Goal: Transaction & Acquisition: Purchase product/service

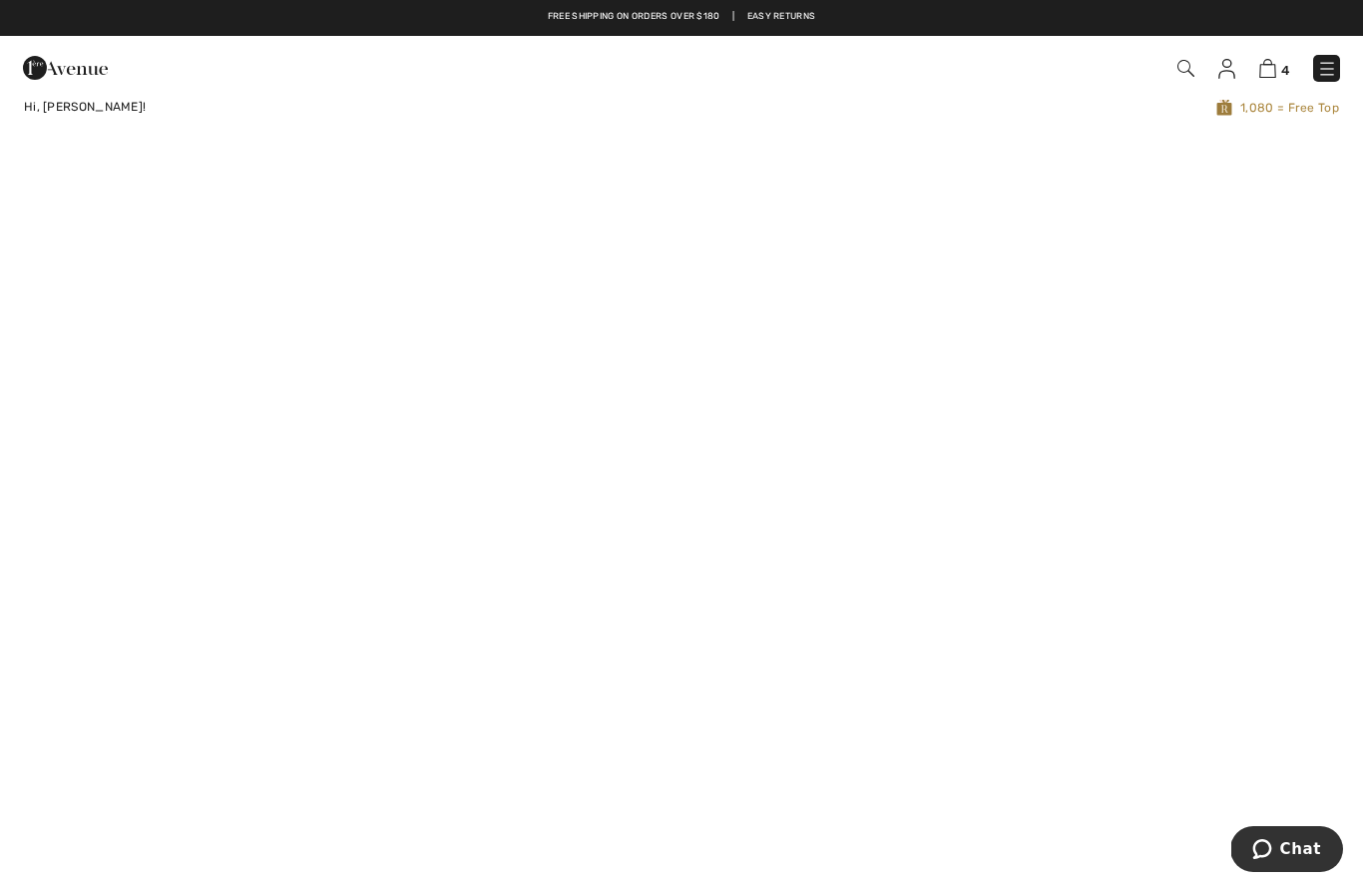
click at [1269, 77] on img at bounding box center [1267, 68] width 17 height 19
click at [1260, 76] on img at bounding box center [1267, 68] width 17 height 19
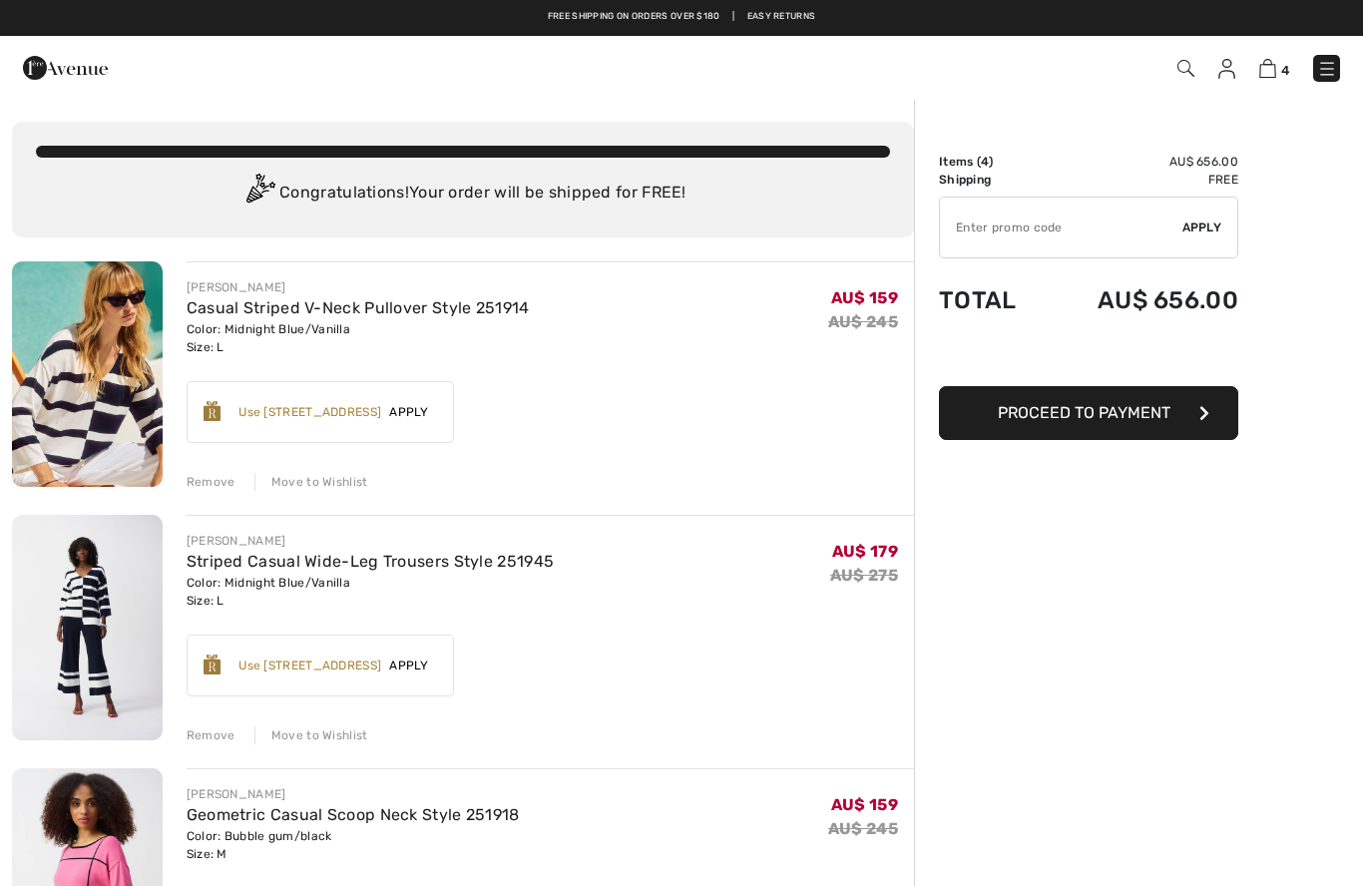
click at [1233, 65] on img at bounding box center [1226, 69] width 17 height 20
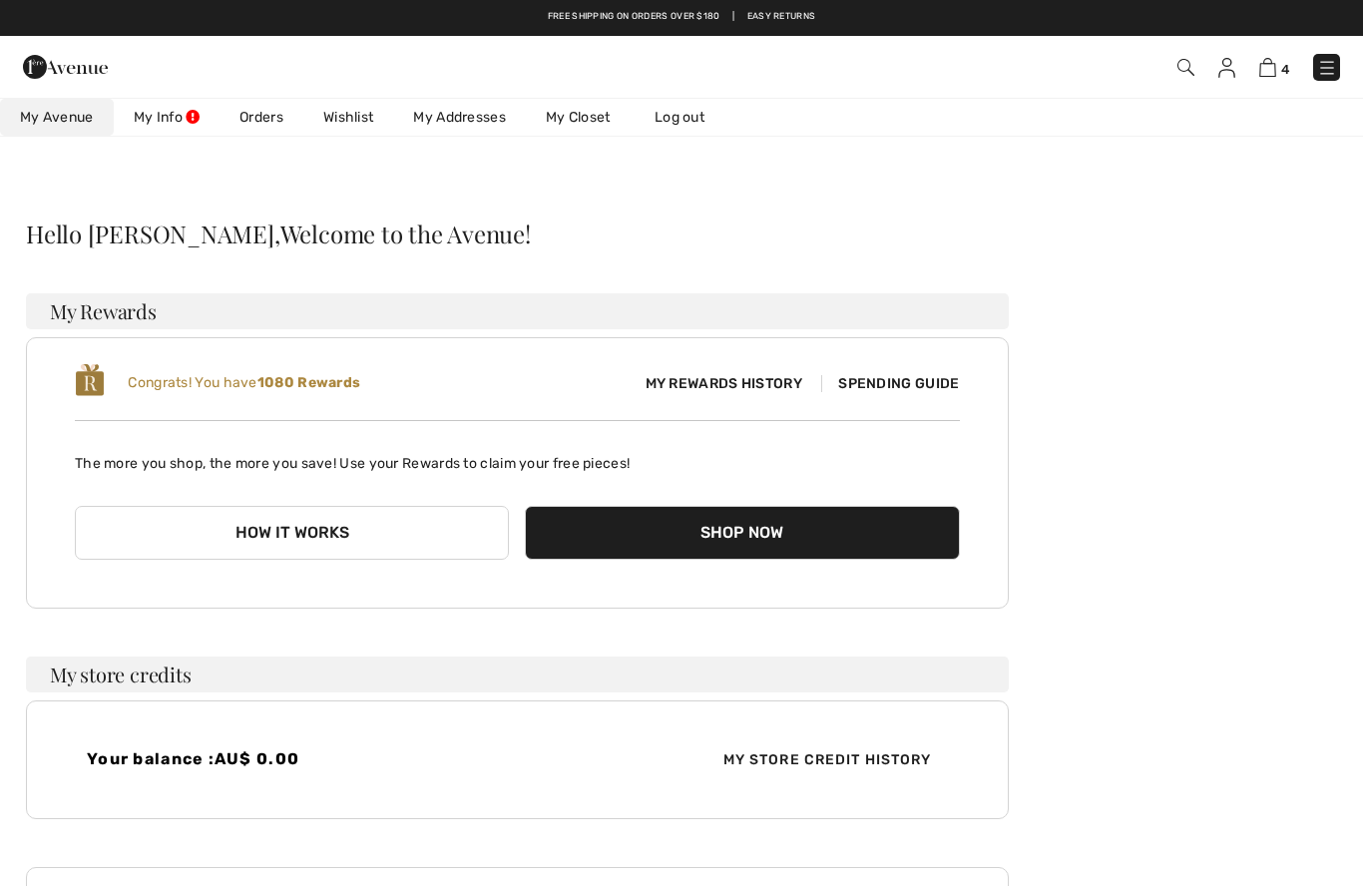
click at [266, 108] on link "Orders" at bounding box center [261, 117] width 84 height 37
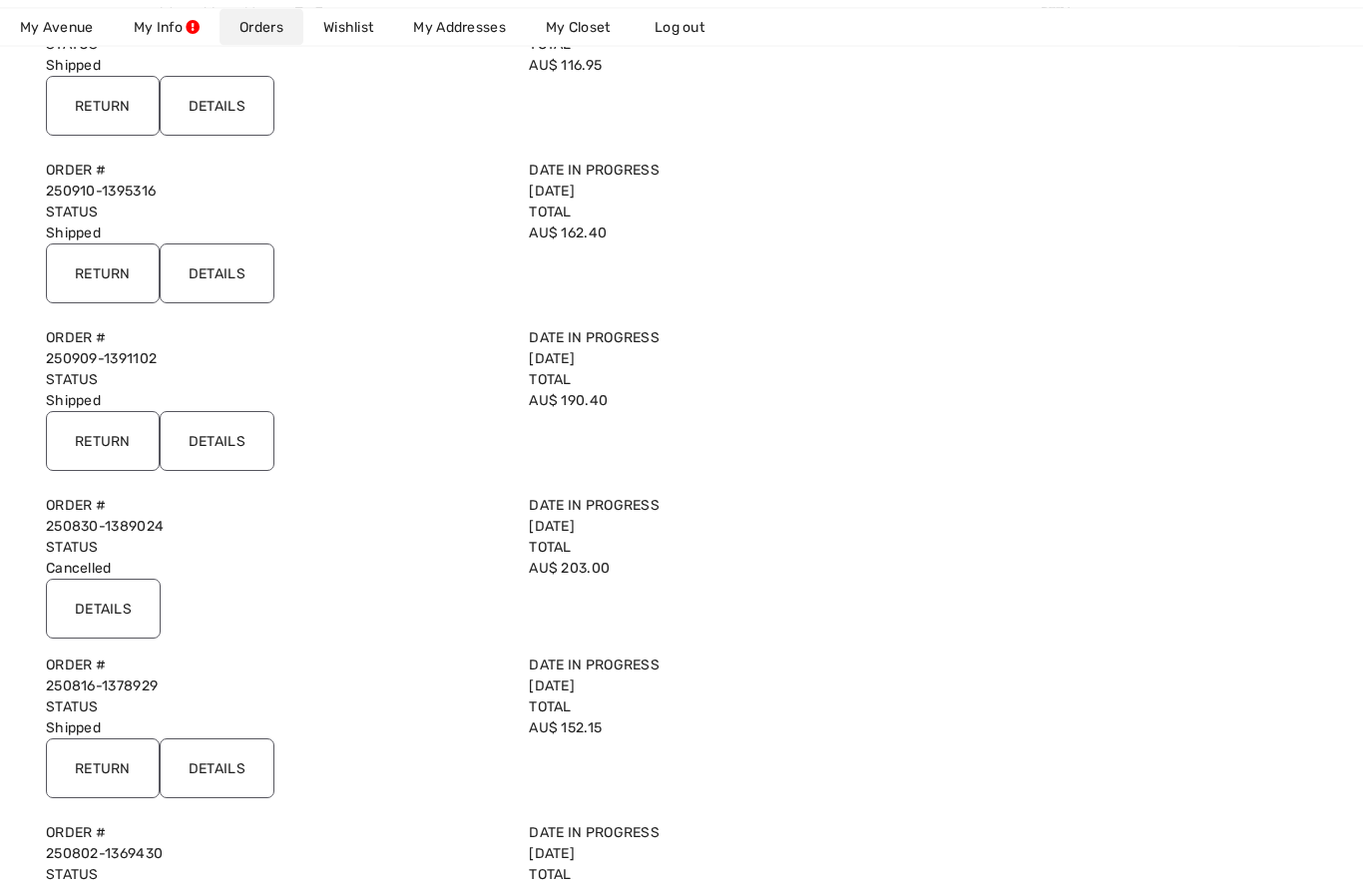
scroll to position [309, 0]
click at [223, 434] on input "Details" at bounding box center [217, 441] width 115 height 60
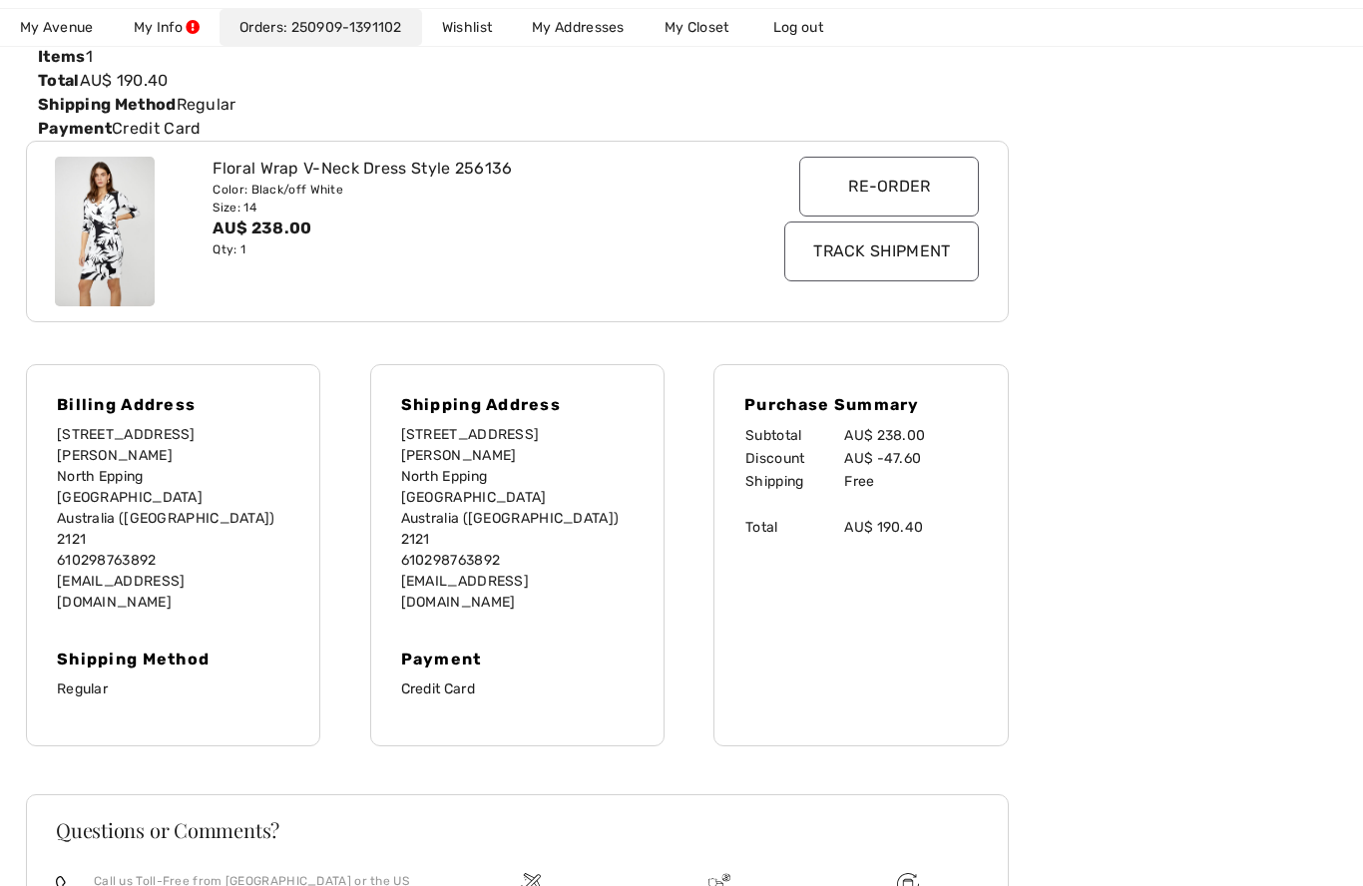
click at [877, 241] on input "Track Shipment" at bounding box center [881, 251] width 195 height 60
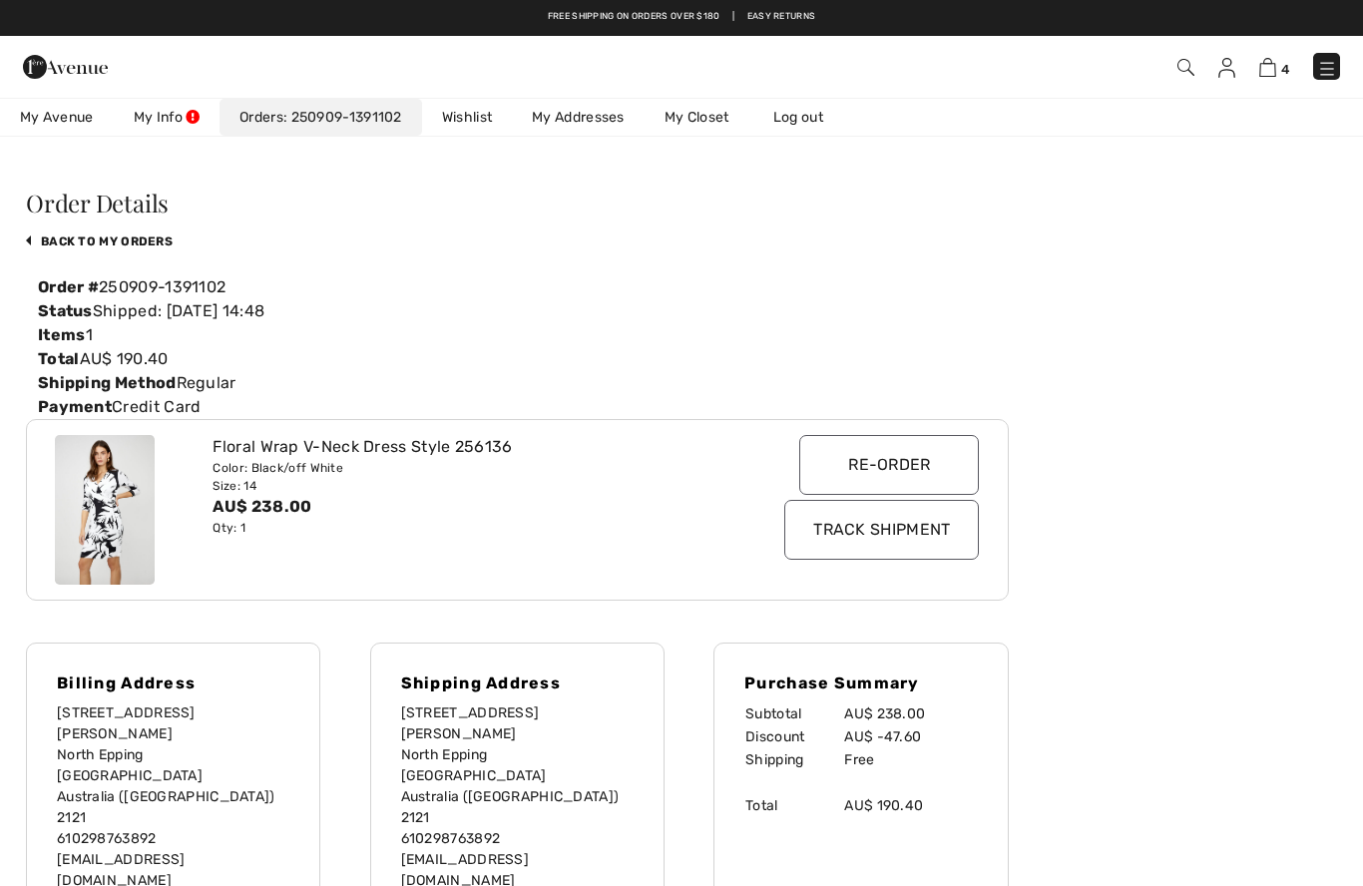
scroll to position [30, 0]
click at [82, 238] on link "back to My Orders" at bounding box center [99, 242] width 147 height 14
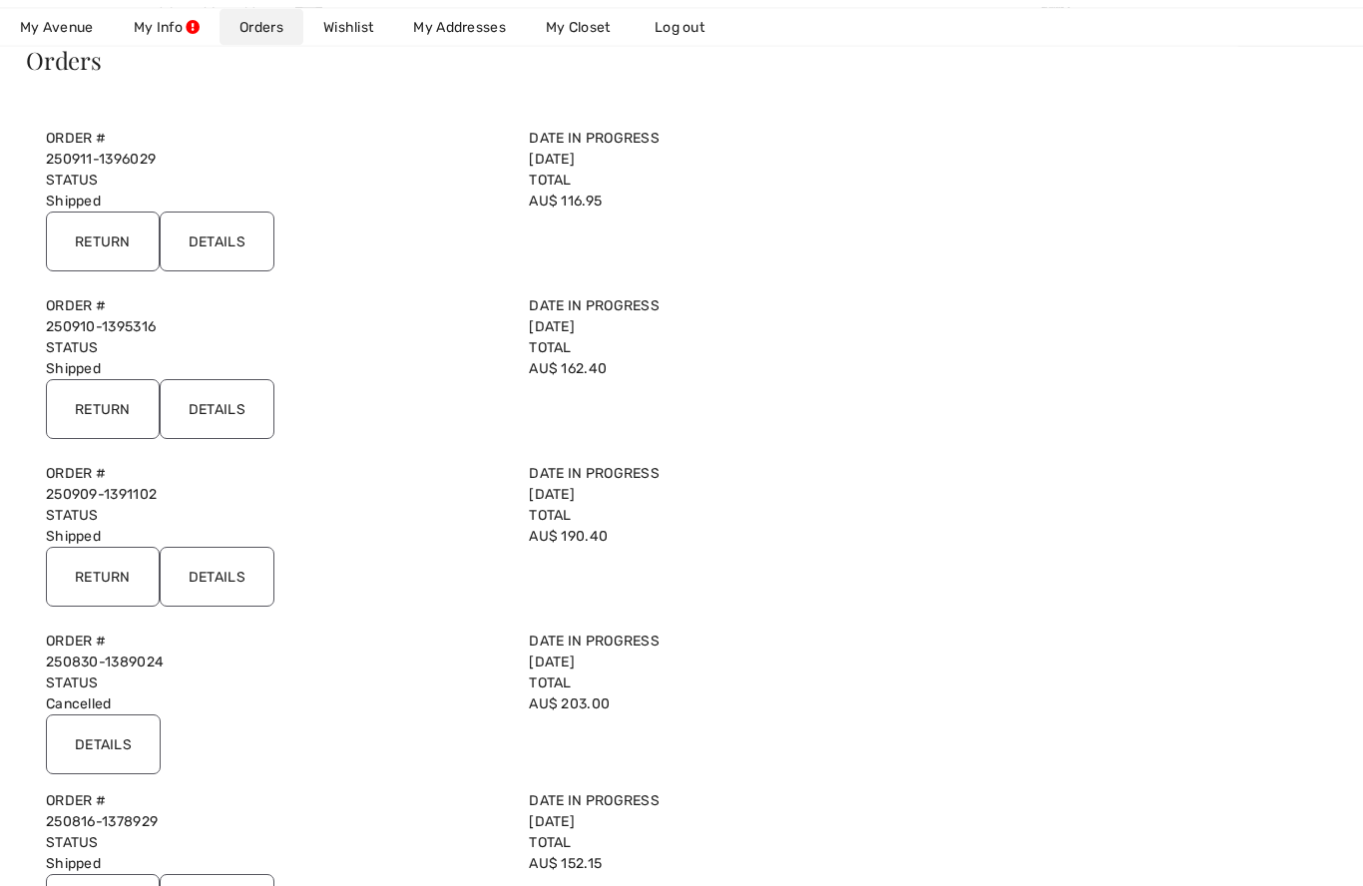
click at [236, 421] on input "Details" at bounding box center [217, 410] width 115 height 60
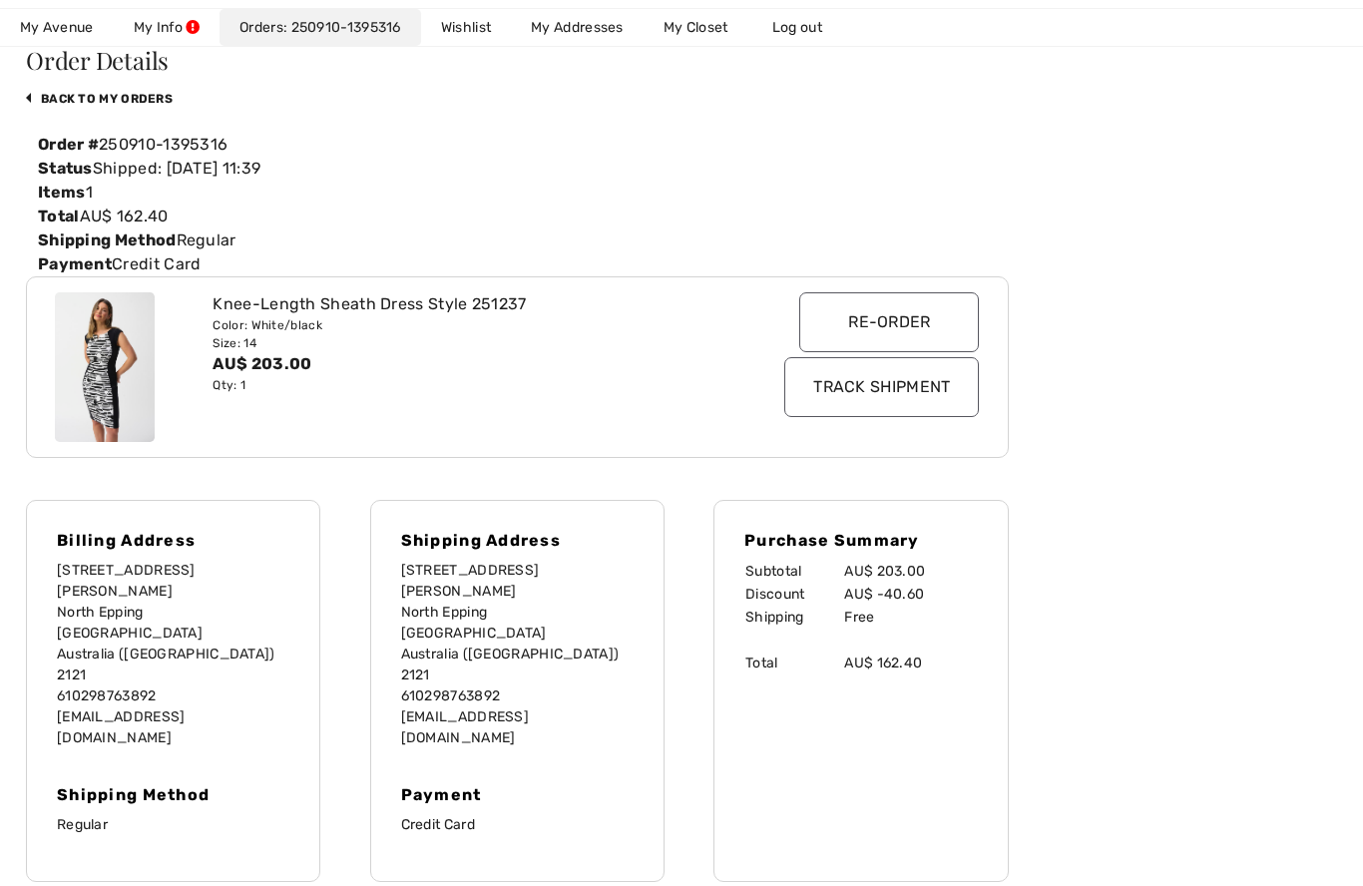
click at [890, 386] on input "Track Shipment" at bounding box center [881, 387] width 195 height 60
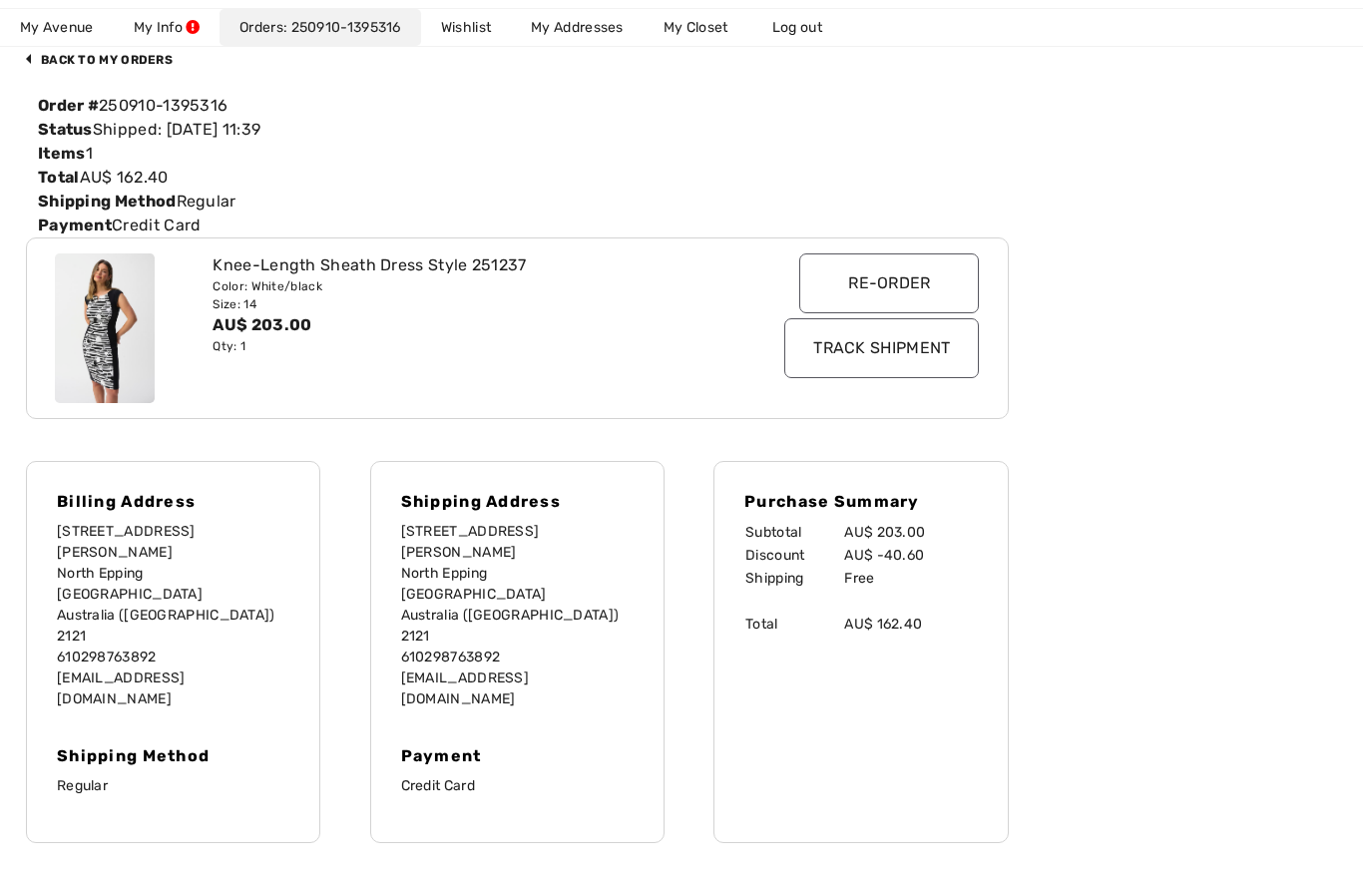
click at [90, 54] on link "back to My Orders" at bounding box center [99, 60] width 147 height 14
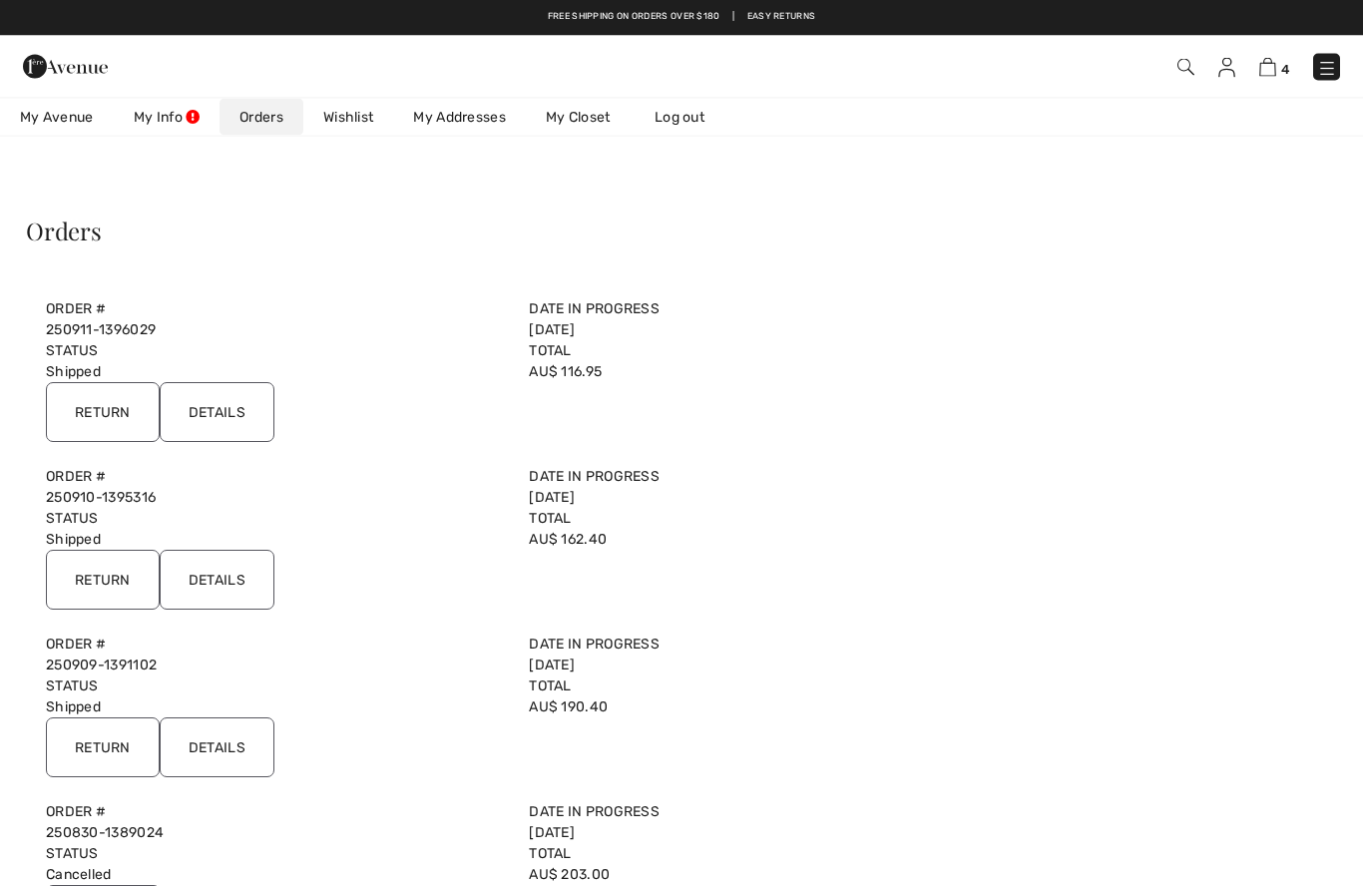
scroll to position [0, 0]
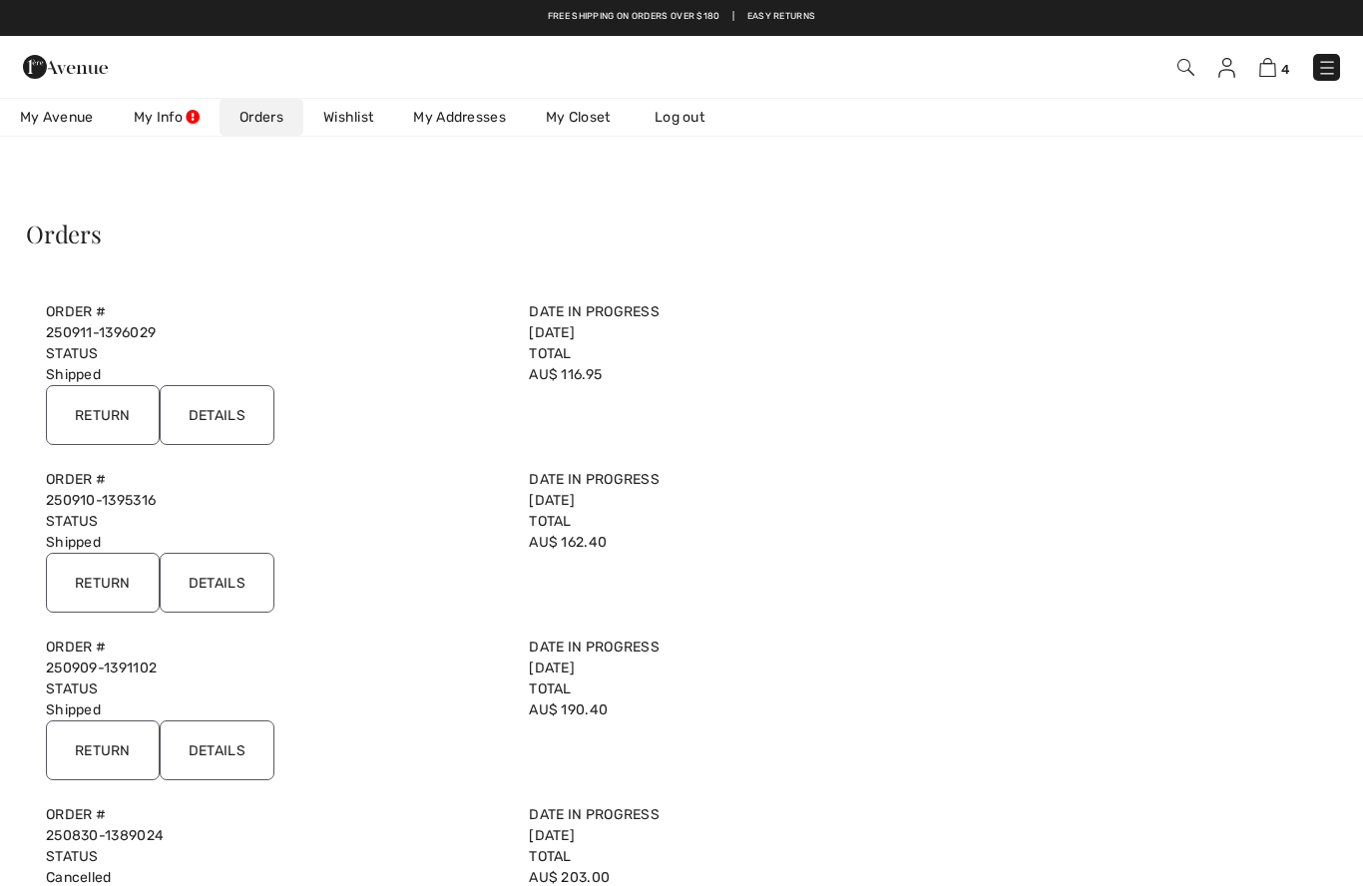
click at [234, 413] on input "Details" at bounding box center [217, 415] width 115 height 60
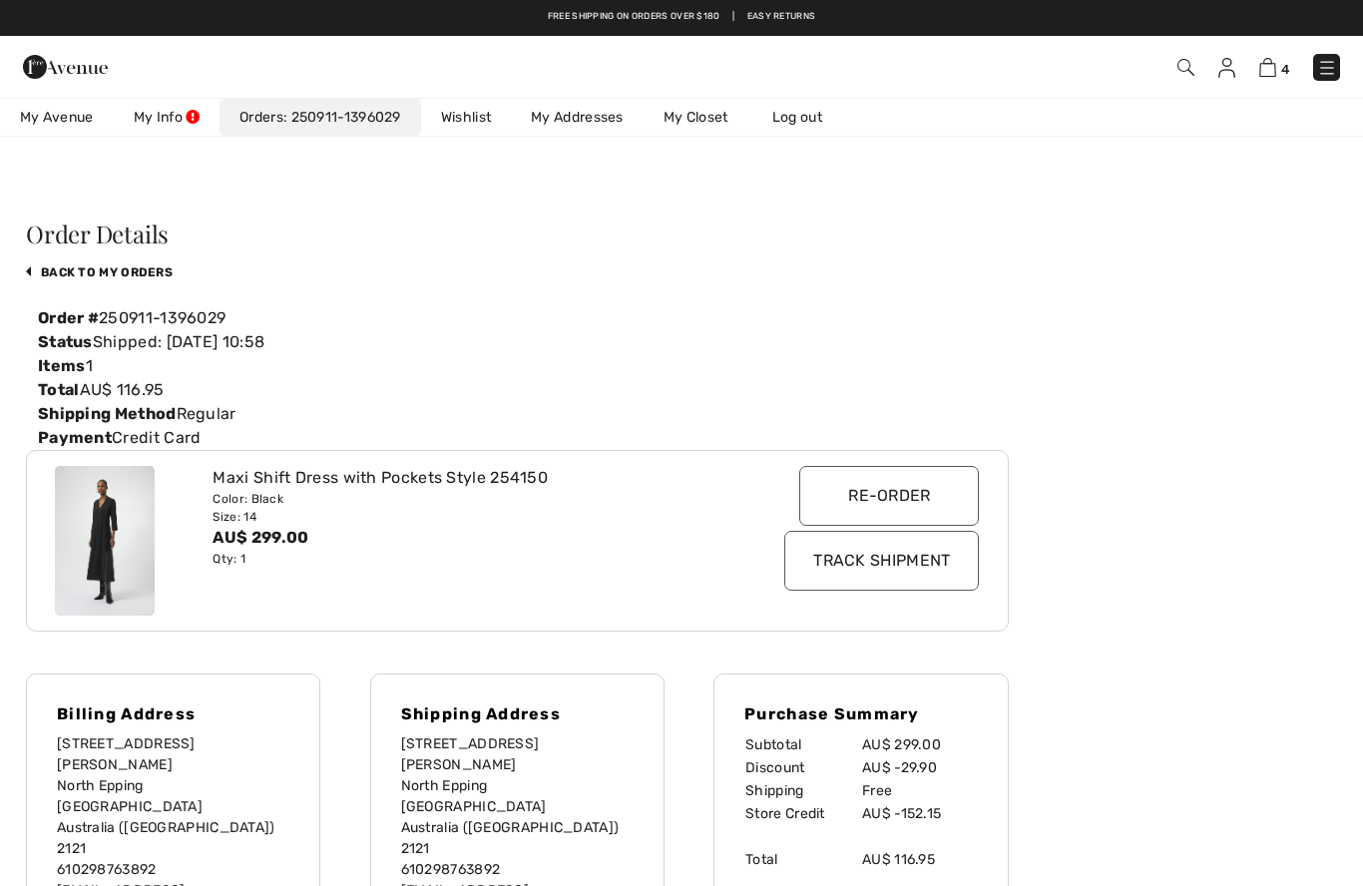
click at [885, 553] on input "Track Shipment" at bounding box center [881, 561] width 195 height 60
click at [1267, 77] on img at bounding box center [1267, 67] width 17 height 19
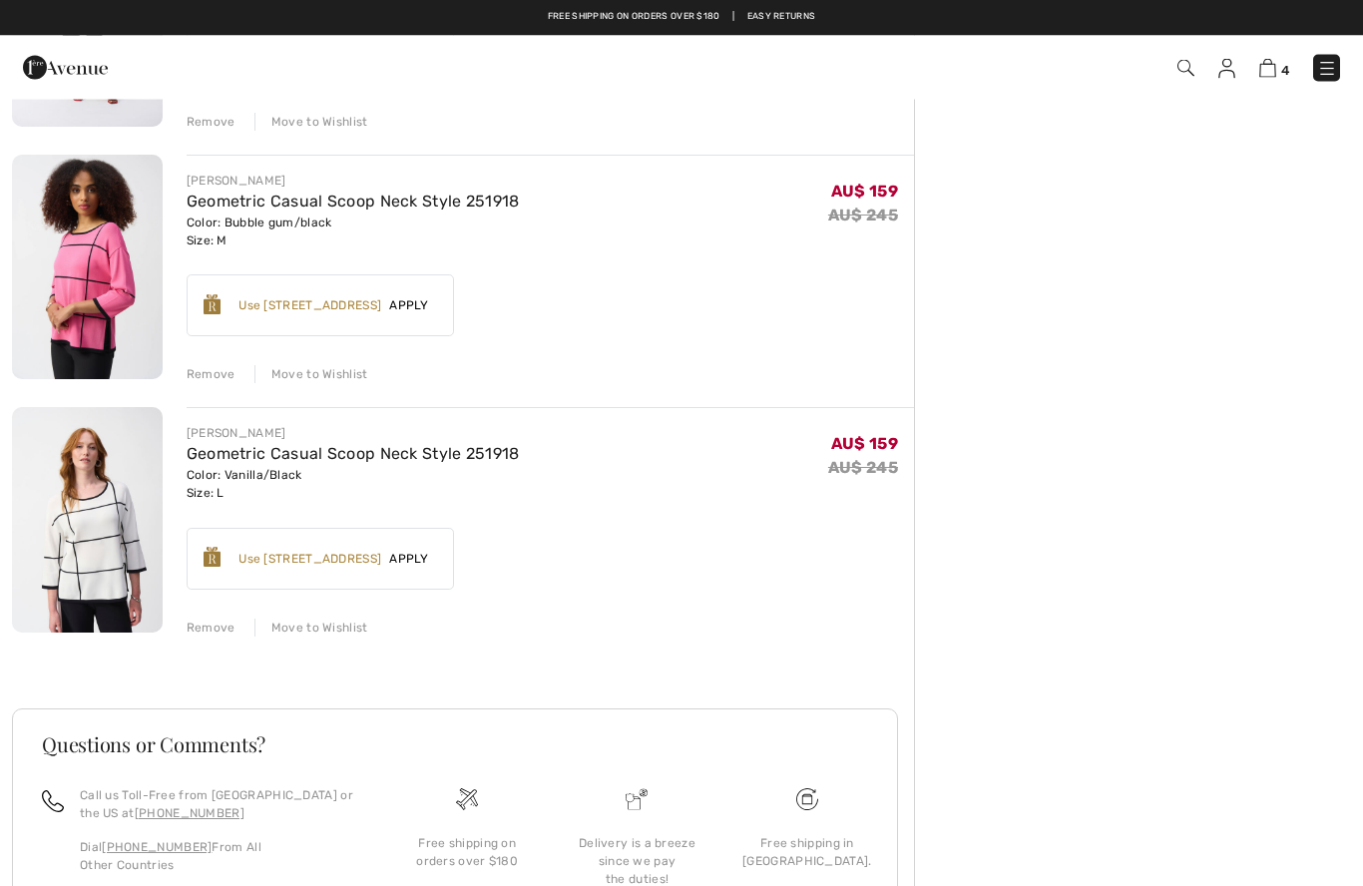
scroll to position [614, 0]
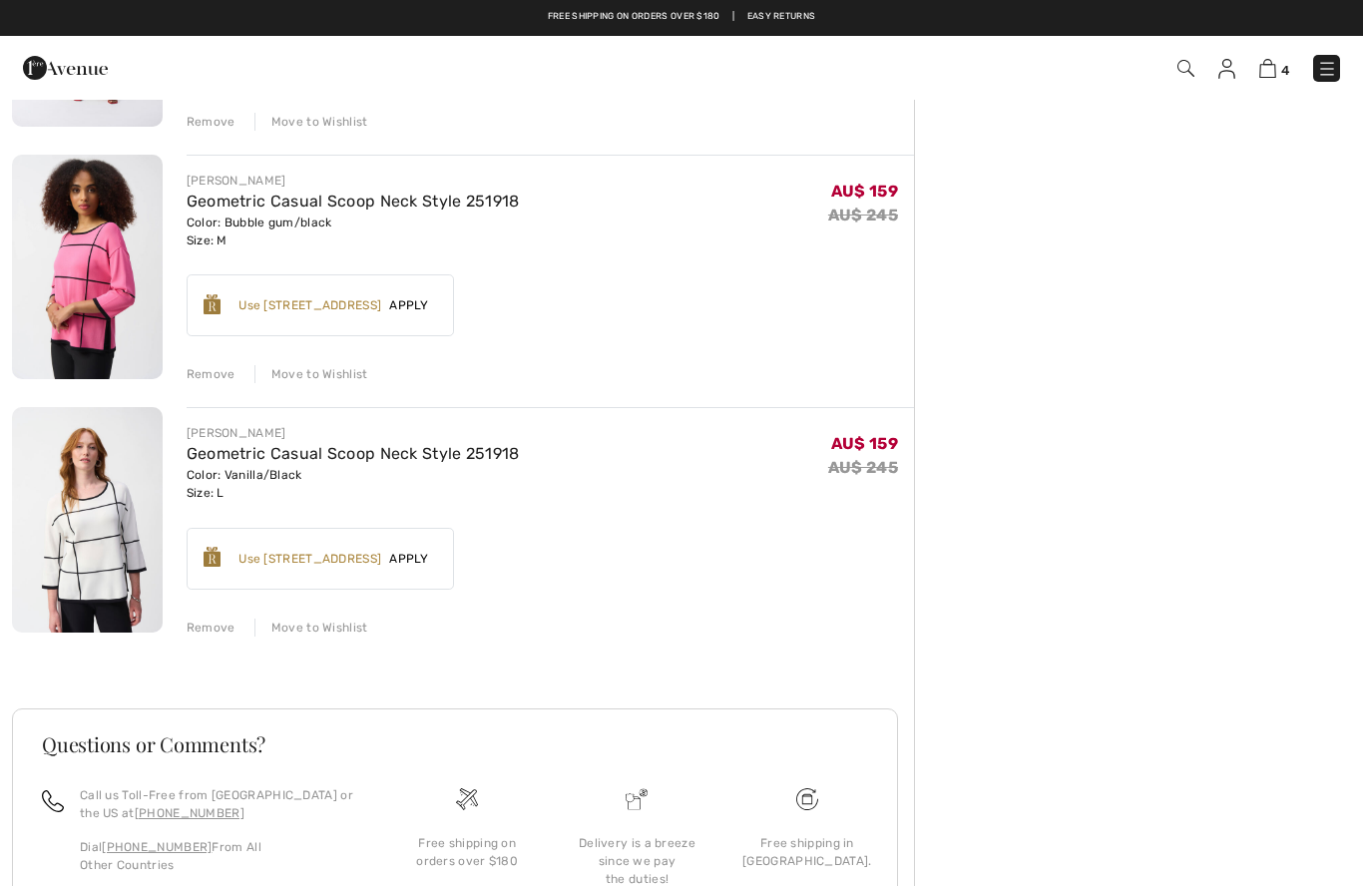
click at [243, 192] on link "Geometric Casual Scoop Neck Style 251918" at bounding box center [353, 201] width 333 height 19
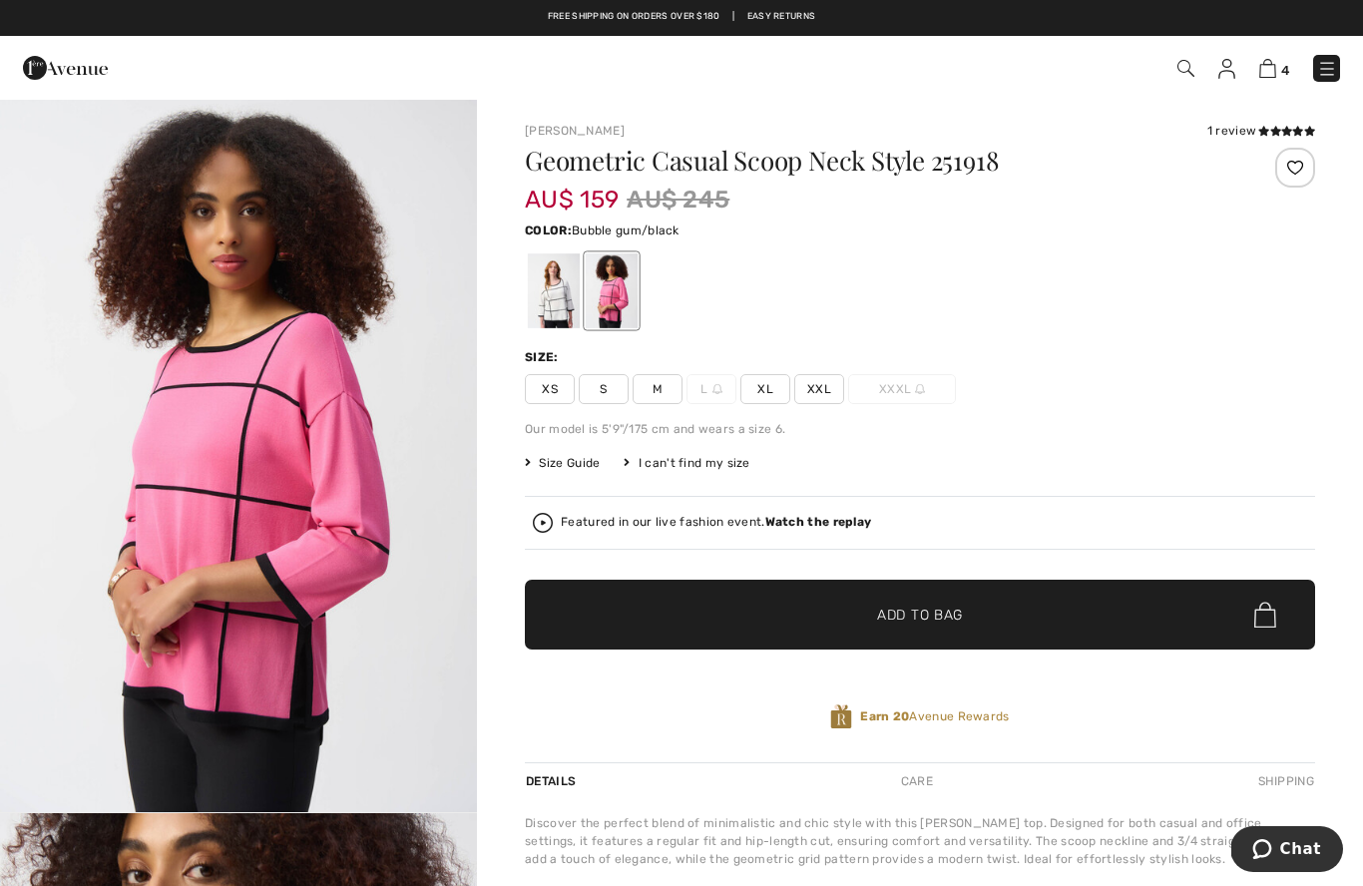
click at [713, 391] on img at bounding box center [717, 389] width 10 height 10
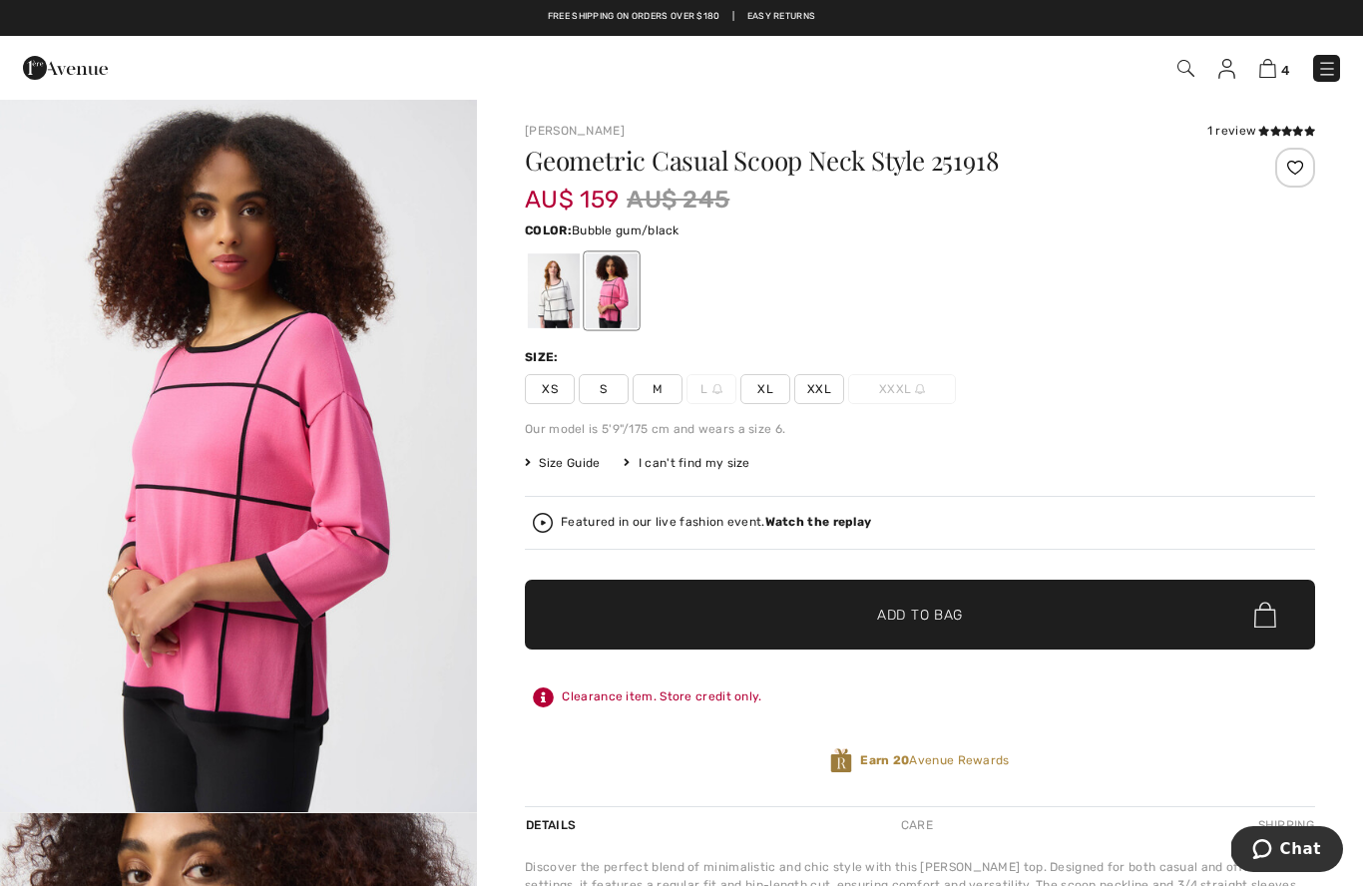
click at [702, 382] on span "L" at bounding box center [711, 389] width 50 height 30
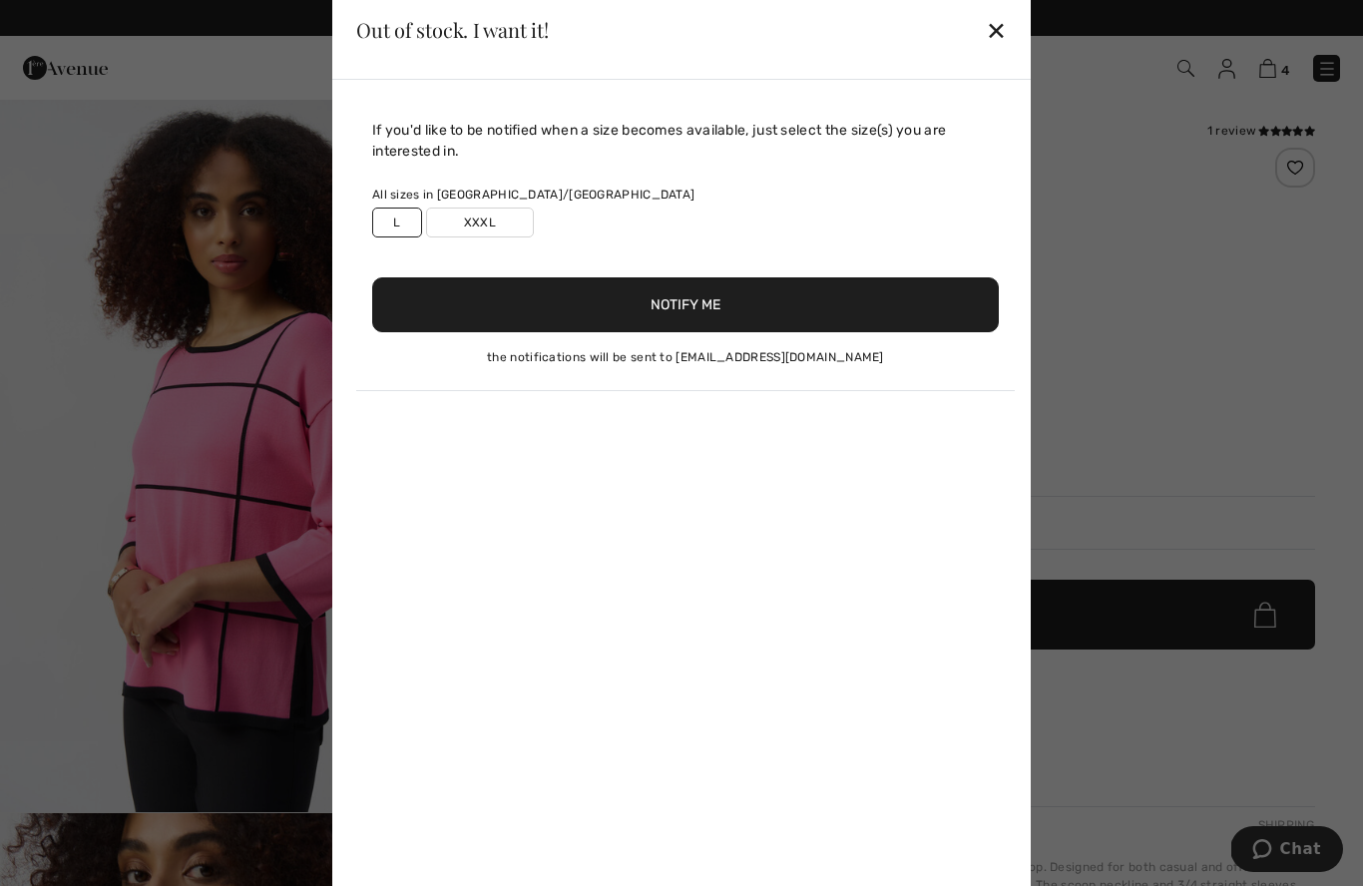
click at [704, 399] on div "If you'd like to be notified when a size becomes available, just select the siz…" at bounding box center [681, 493] width 698 height 826
click at [999, 22] on div "✕" at bounding box center [996, 30] width 21 height 42
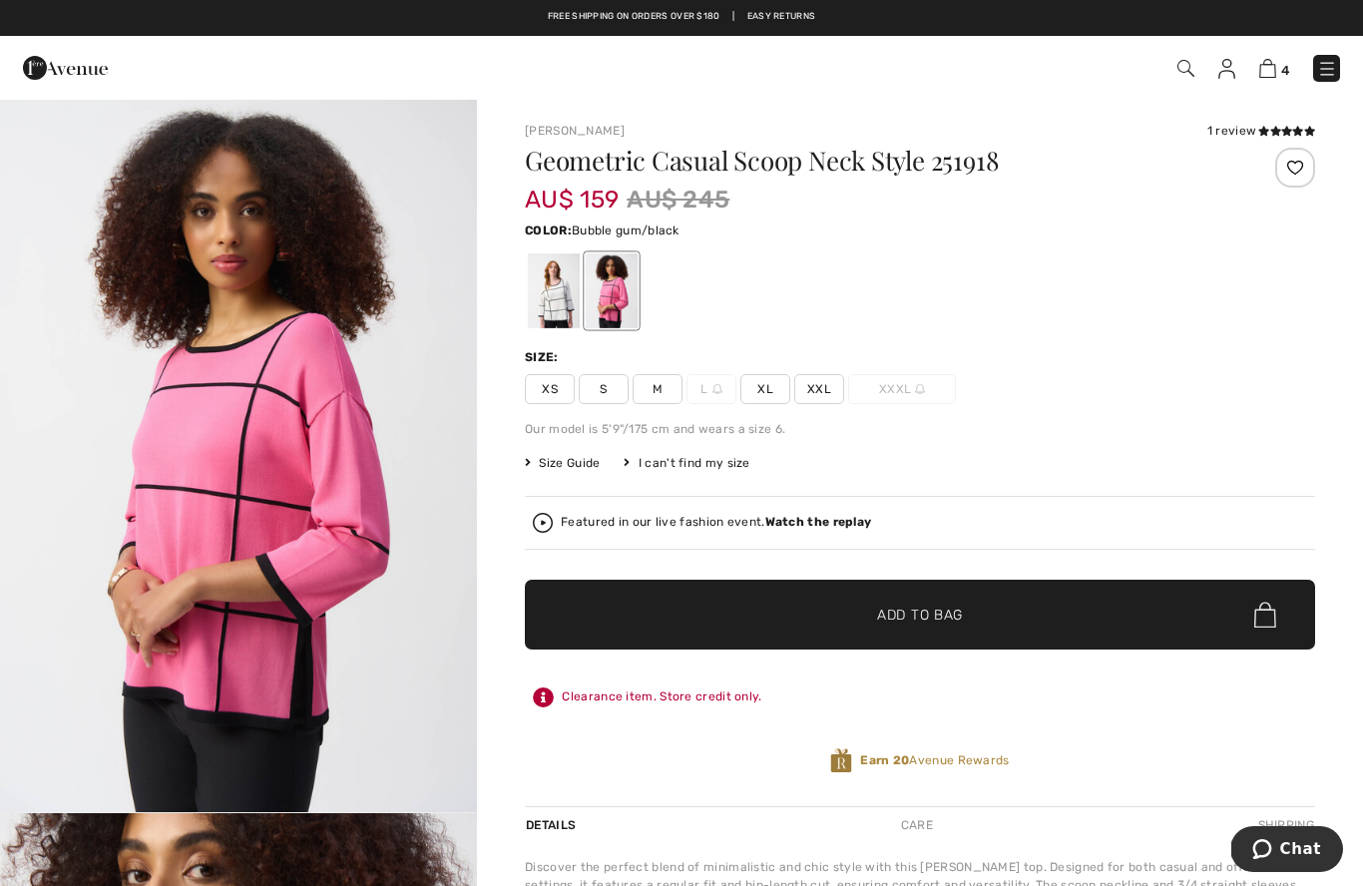
click at [1191, 61] on img at bounding box center [1185, 68] width 17 height 17
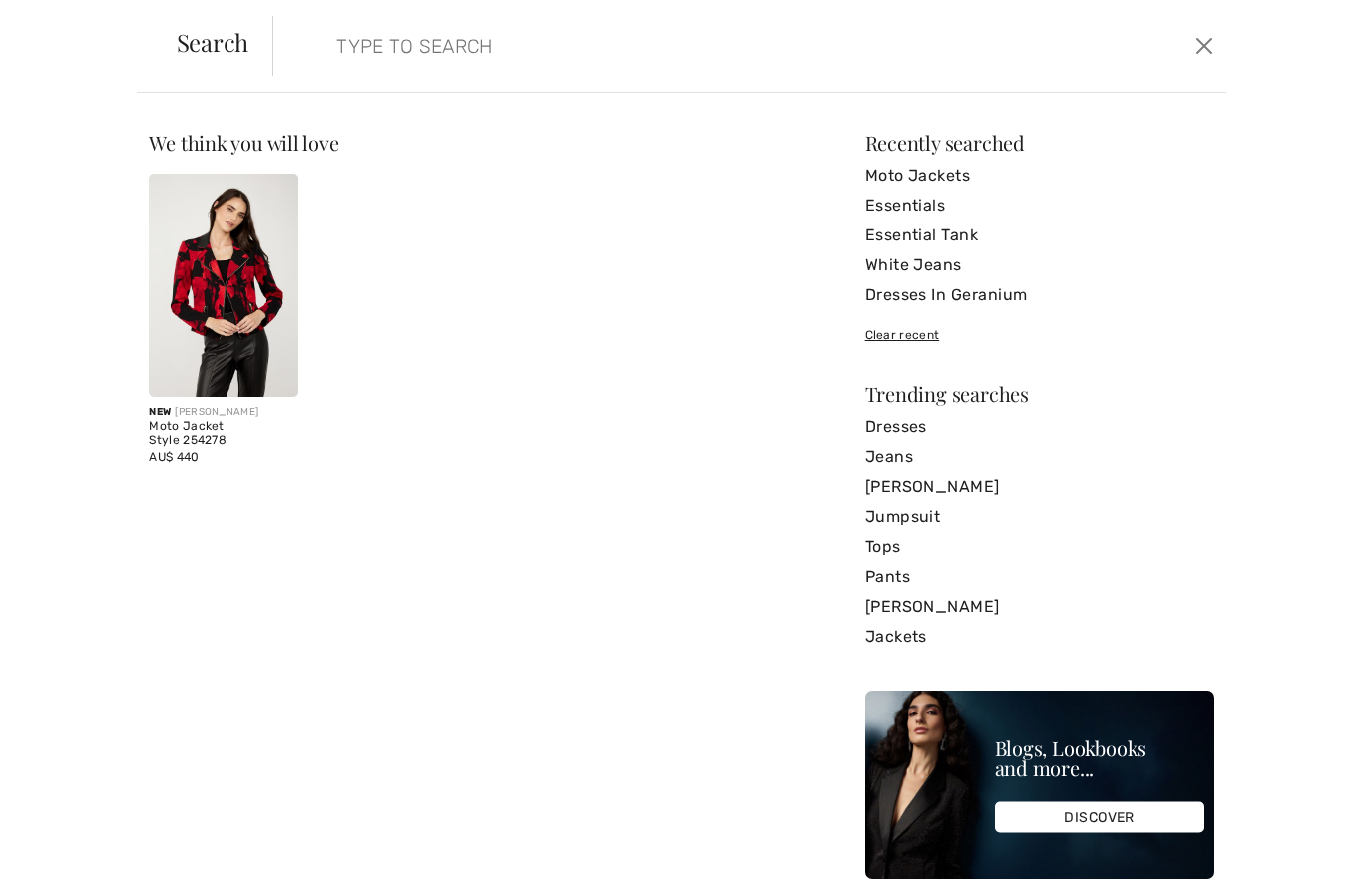
click at [943, 73] on input "search" at bounding box center [646, 46] width 650 height 60
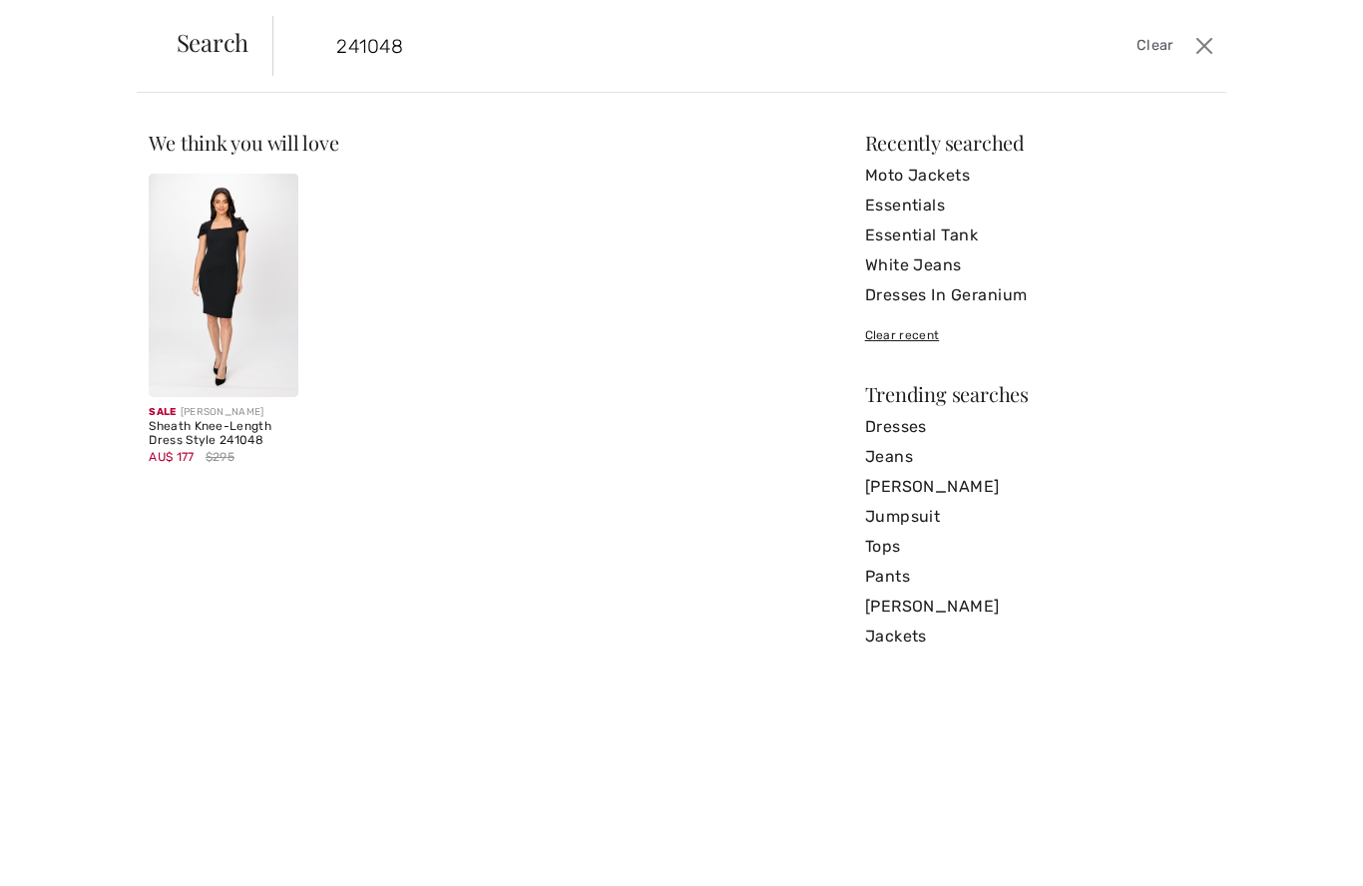
type input "241048"
click at [218, 256] on img at bounding box center [223, 285] width 149 height 223
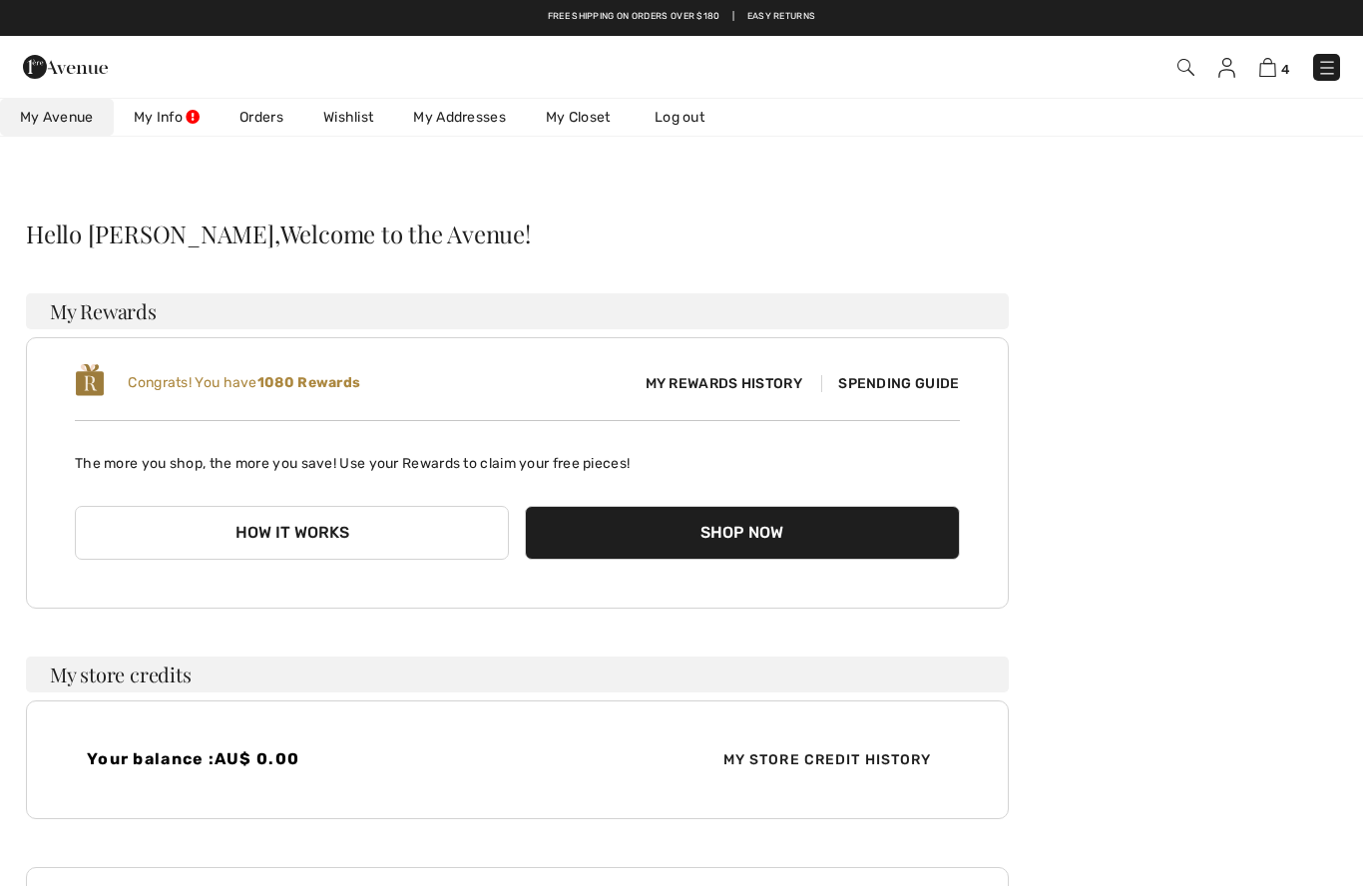
click at [1321, 67] on img at bounding box center [1327, 68] width 20 height 20
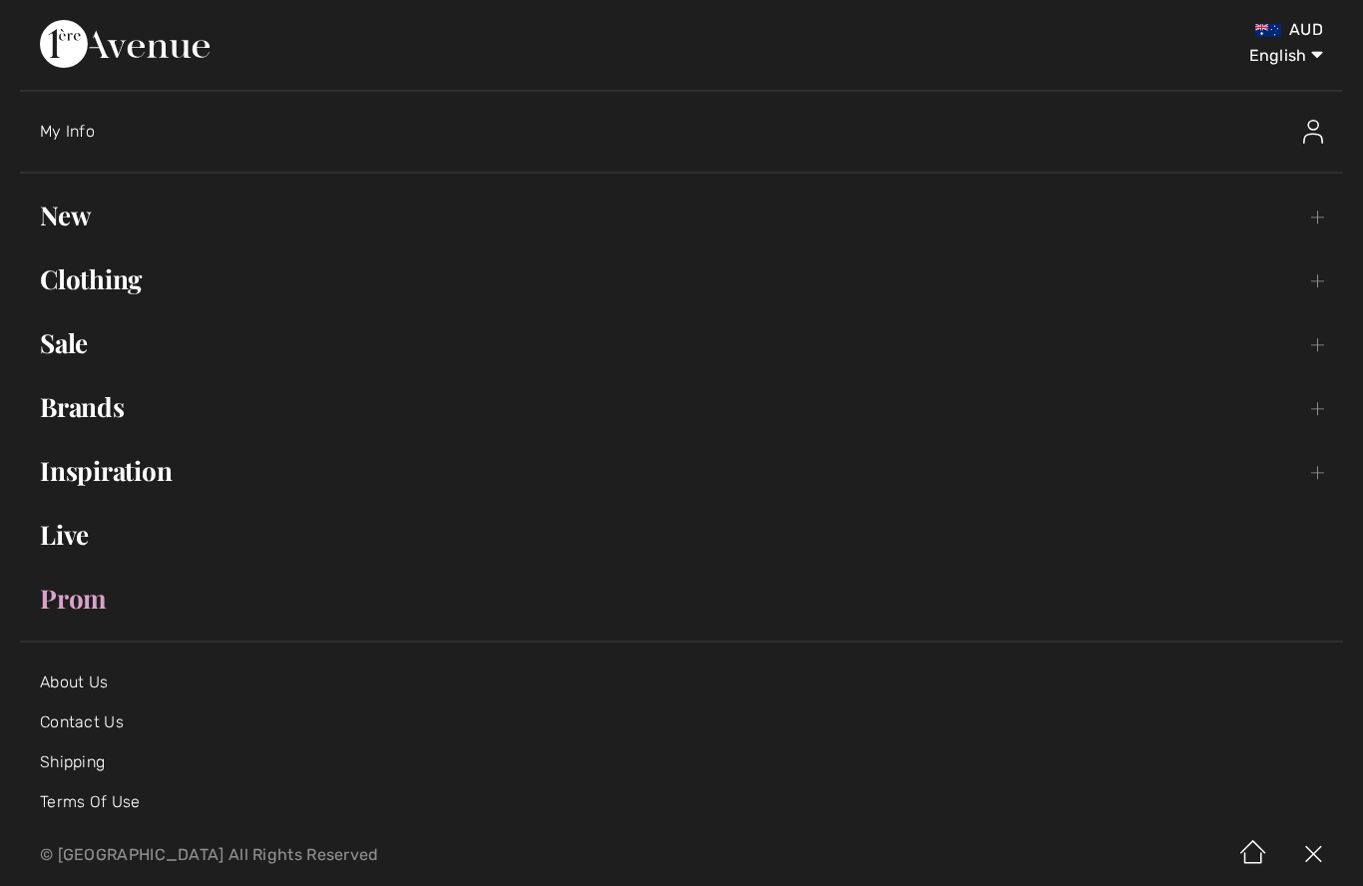
click at [91, 274] on link "Clothing Toggle submenu" at bounding box center [681, 279] width 1323 height 44
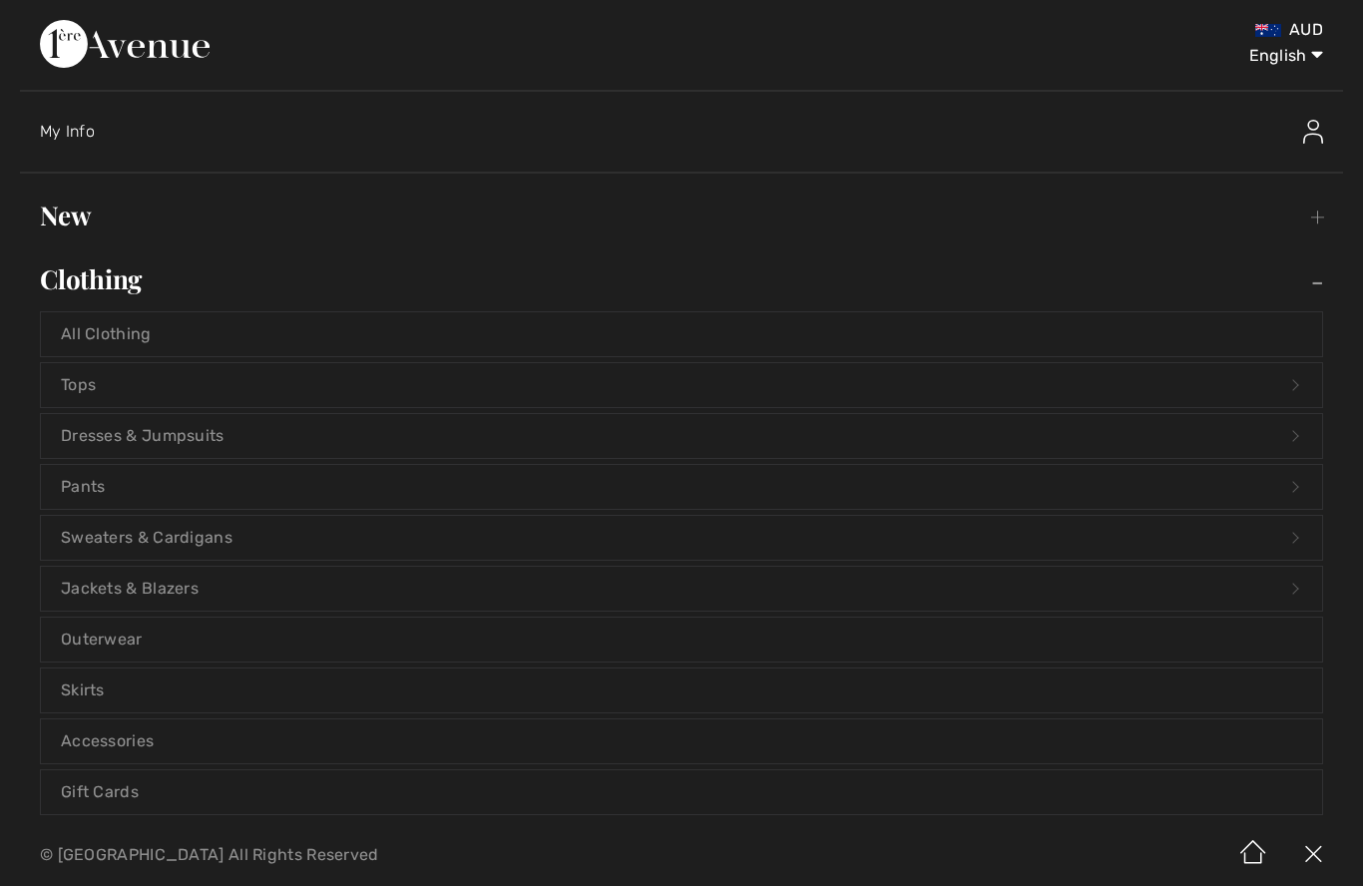
click at [105, 430] on link "Dresses & Jumpsuits Open submenu" at bounding box center [681, 436] width 1281 height 44
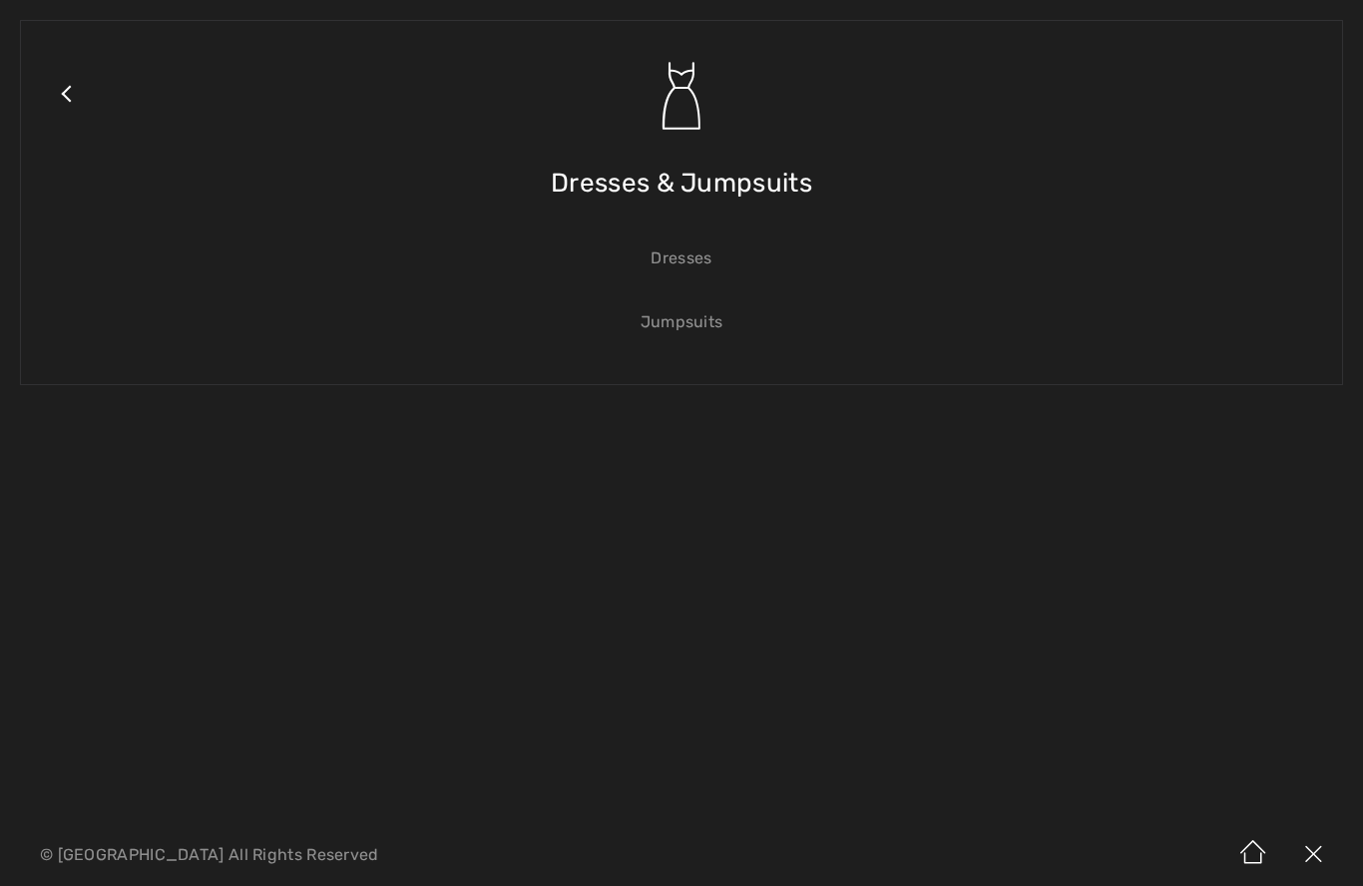
click at [689, 267] on link "Dresses" at bounding box center [681, 258] width 1281 height 44
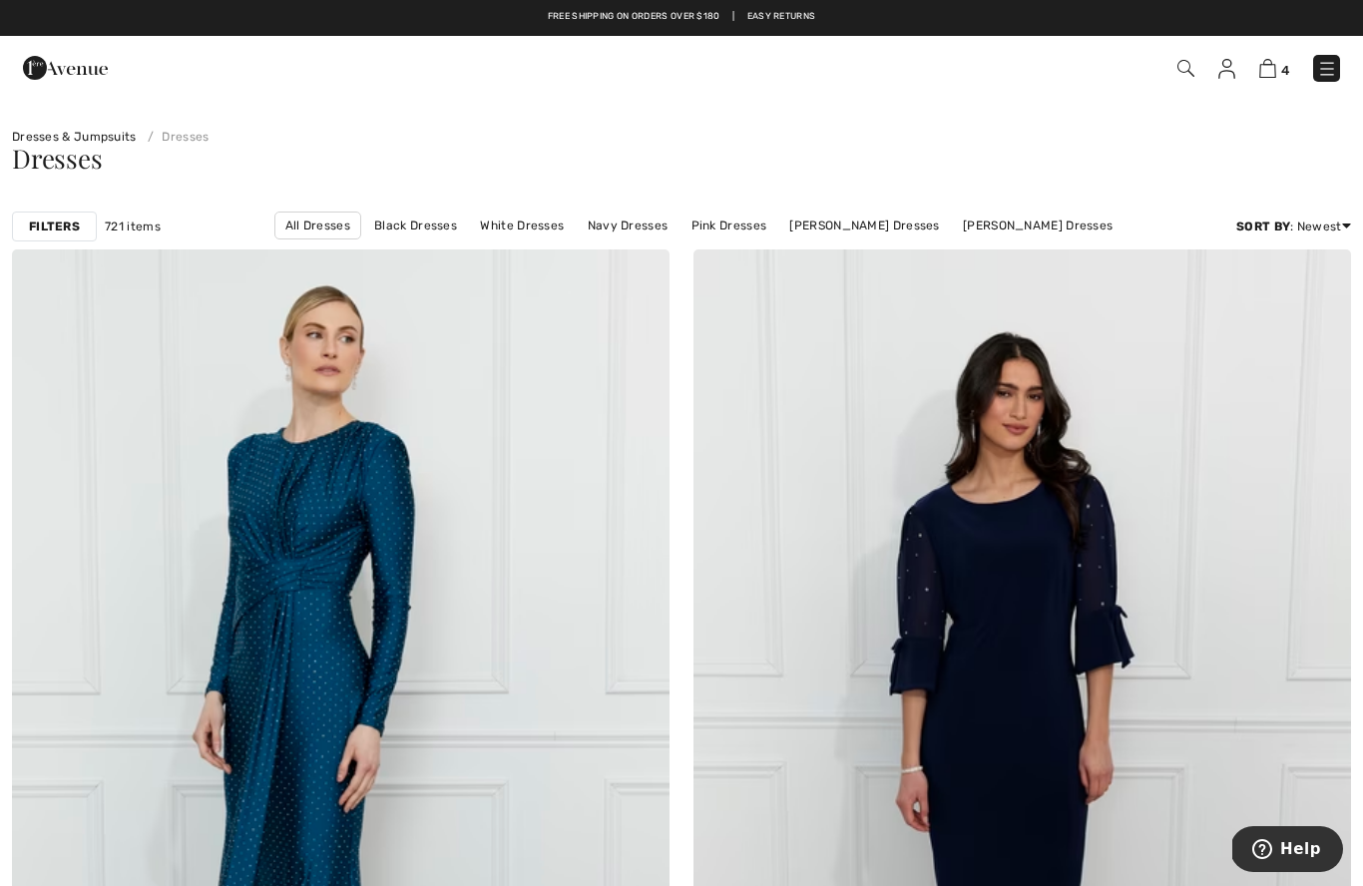
click at [60, 216] on div "Filters" at bounding box center [54, 227] width 85 height 30
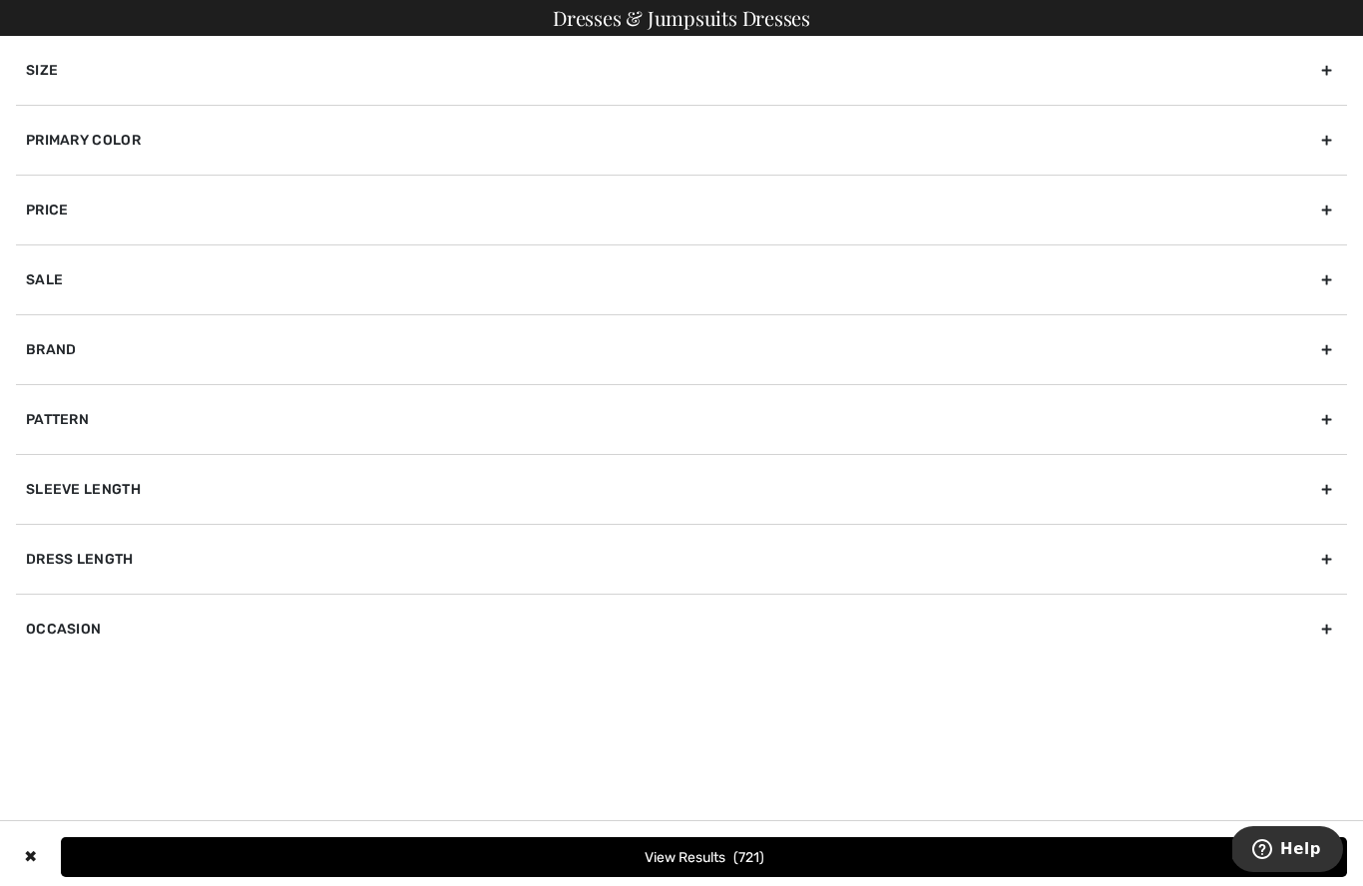
click at [109, 142] on div "Primary Color" at bounding box center [681, 140] width 1331 height 70
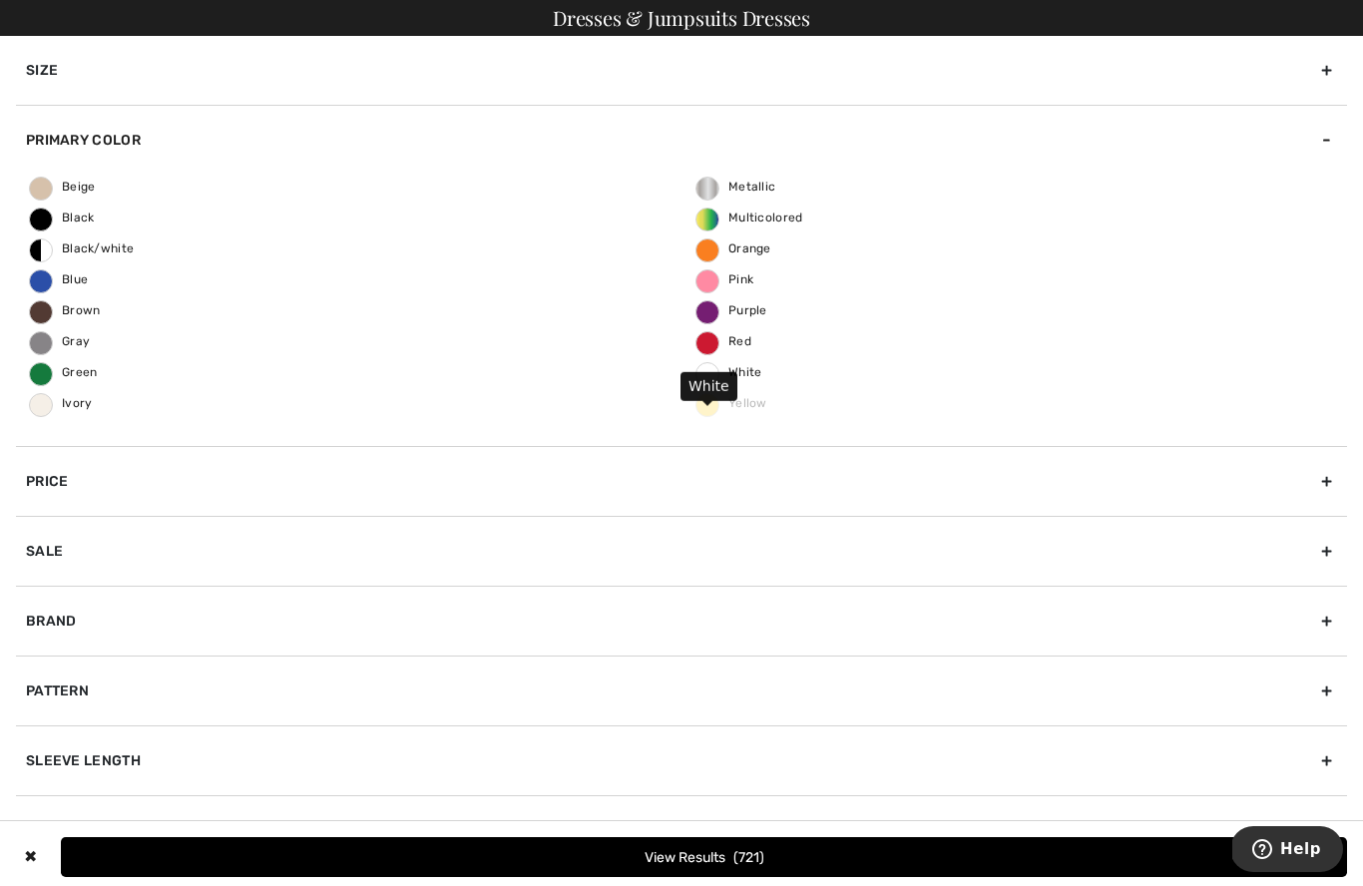
click at [741, 374] on span "White" at bounding box center [729, 372] width 66 height 14
click at [0, 0] on input "White" at bounding box center [0, 0] width 0 height 0
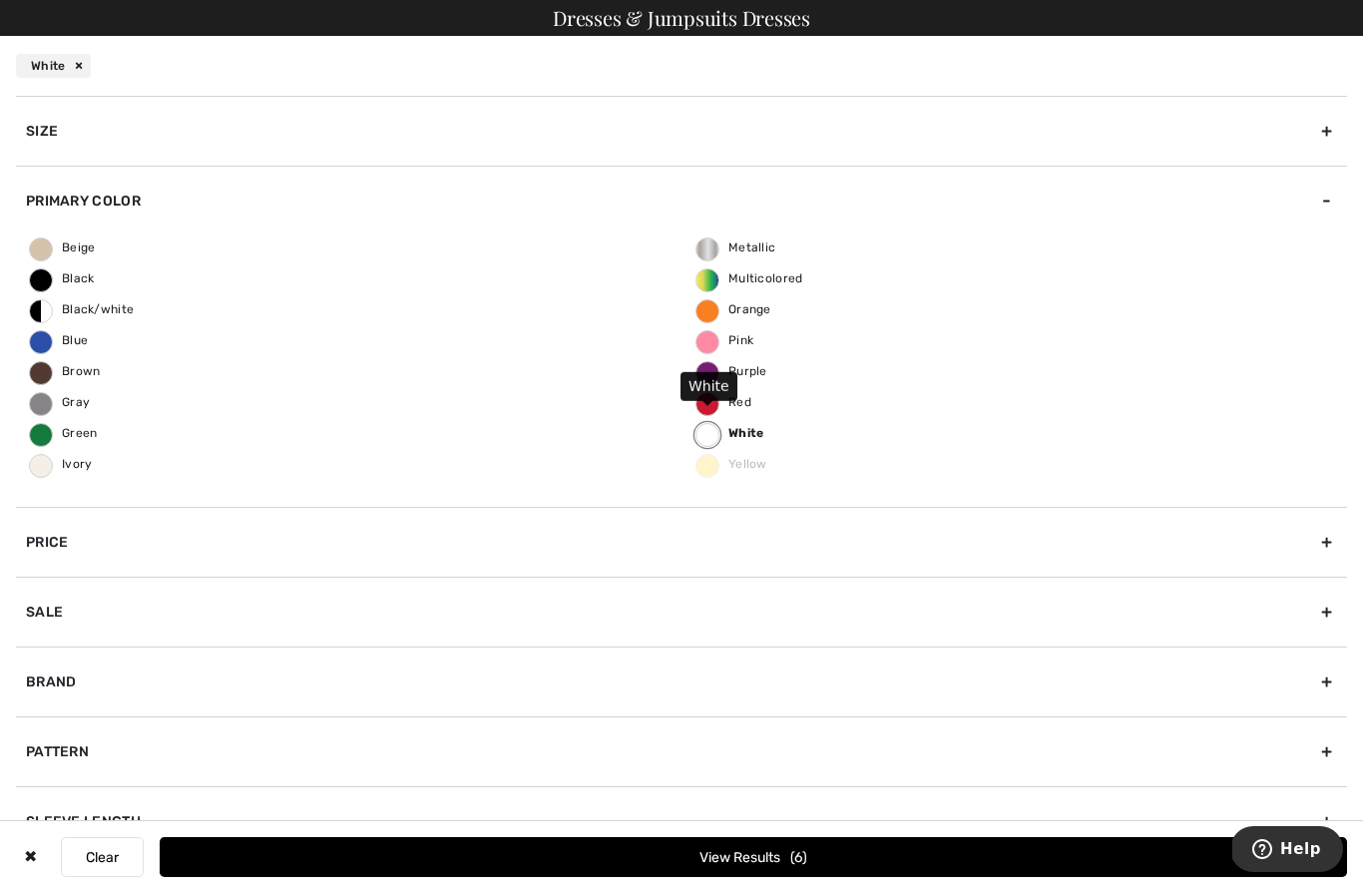
click at [790, 855] on span "6" at bounding box center [798, 857] width 17 height 17
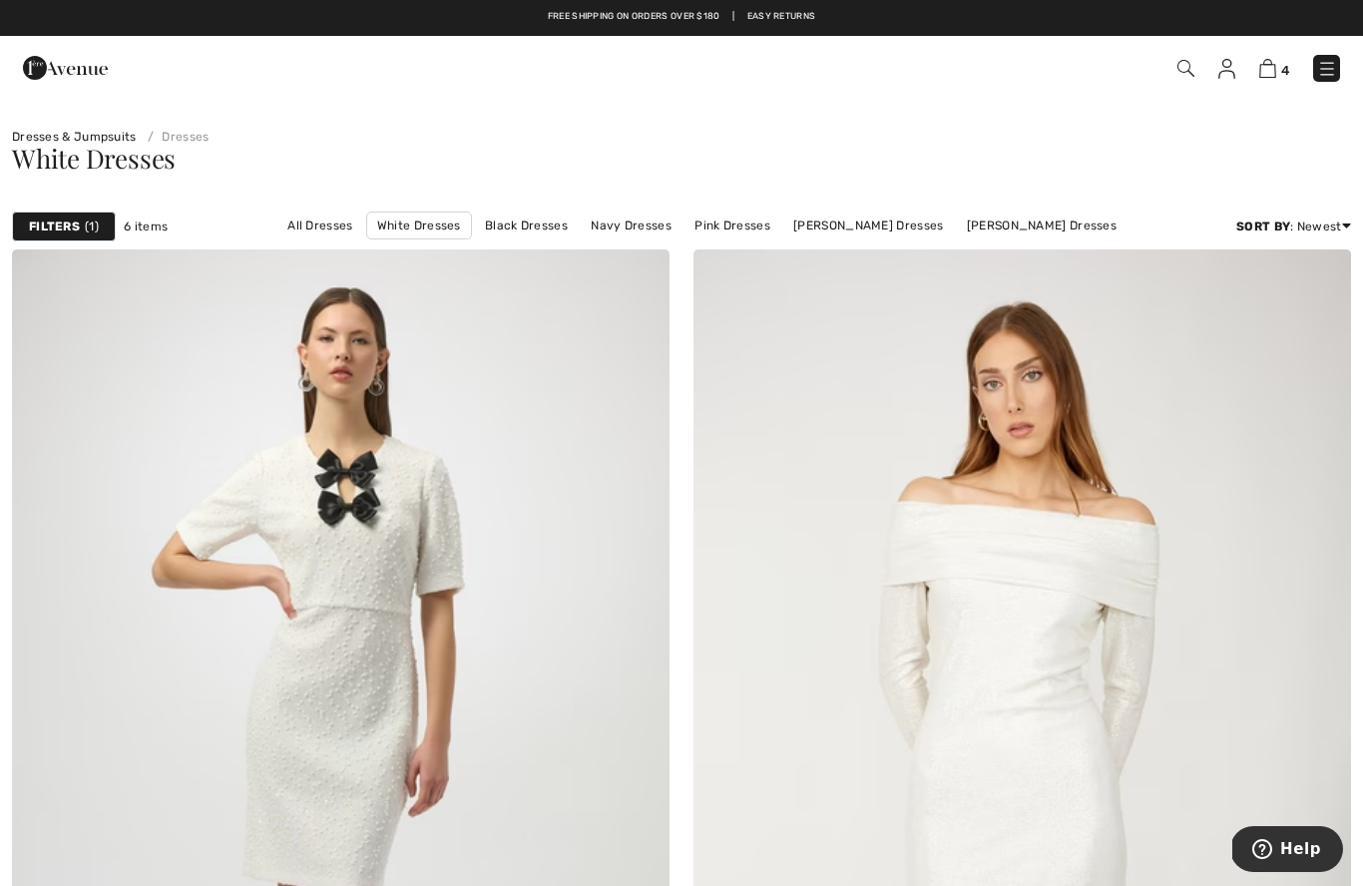
click at [64, 223] on strong "Filters" at bounding box center [54, 226] width 51 height 18
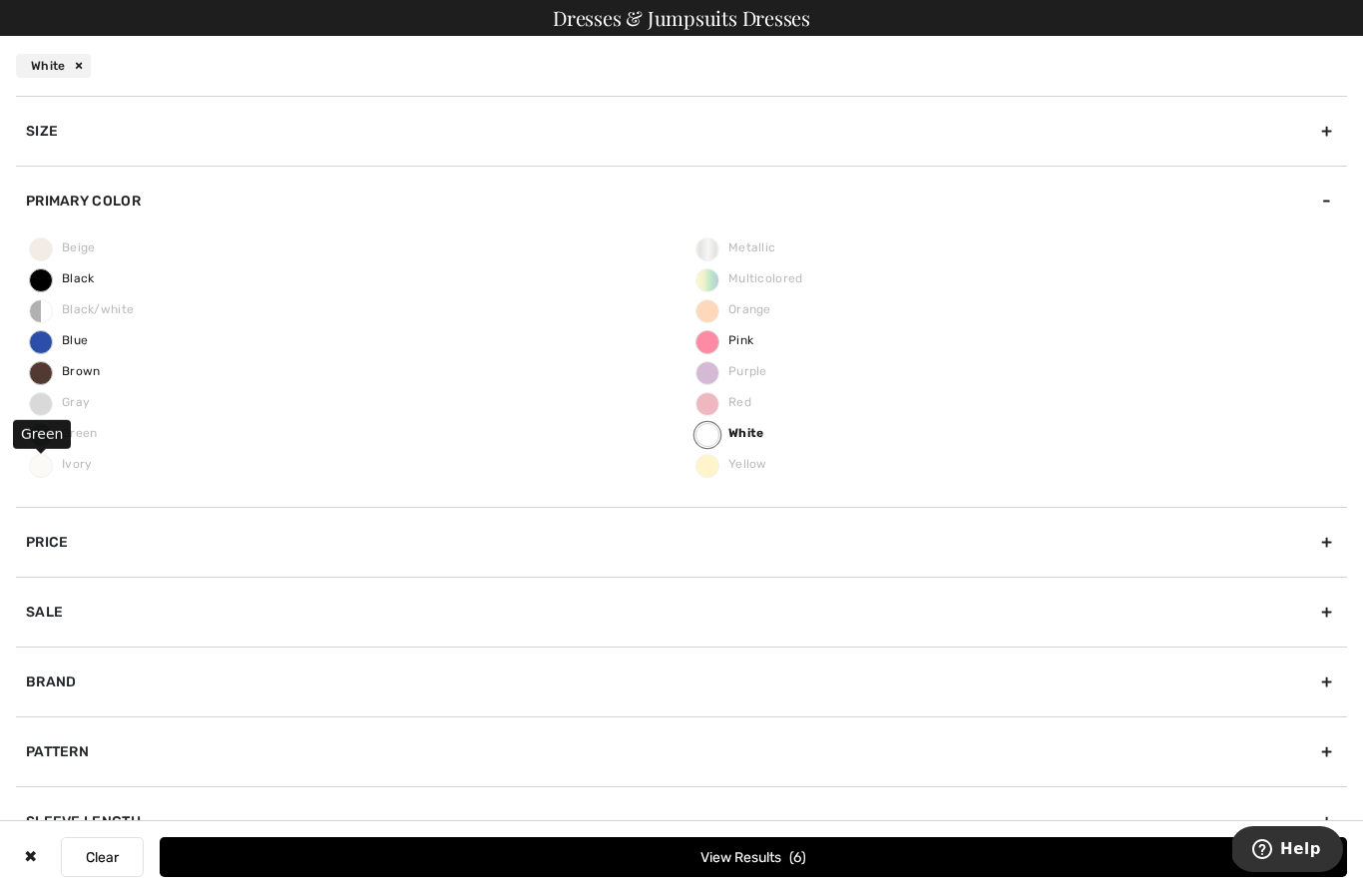
click at [36, 427] on span "Green" at bounding box center [64, 433] width 68 height 14
click at [776, 860] on button "View Results 6" at bounding box center [753, 857] width 1187 height 40
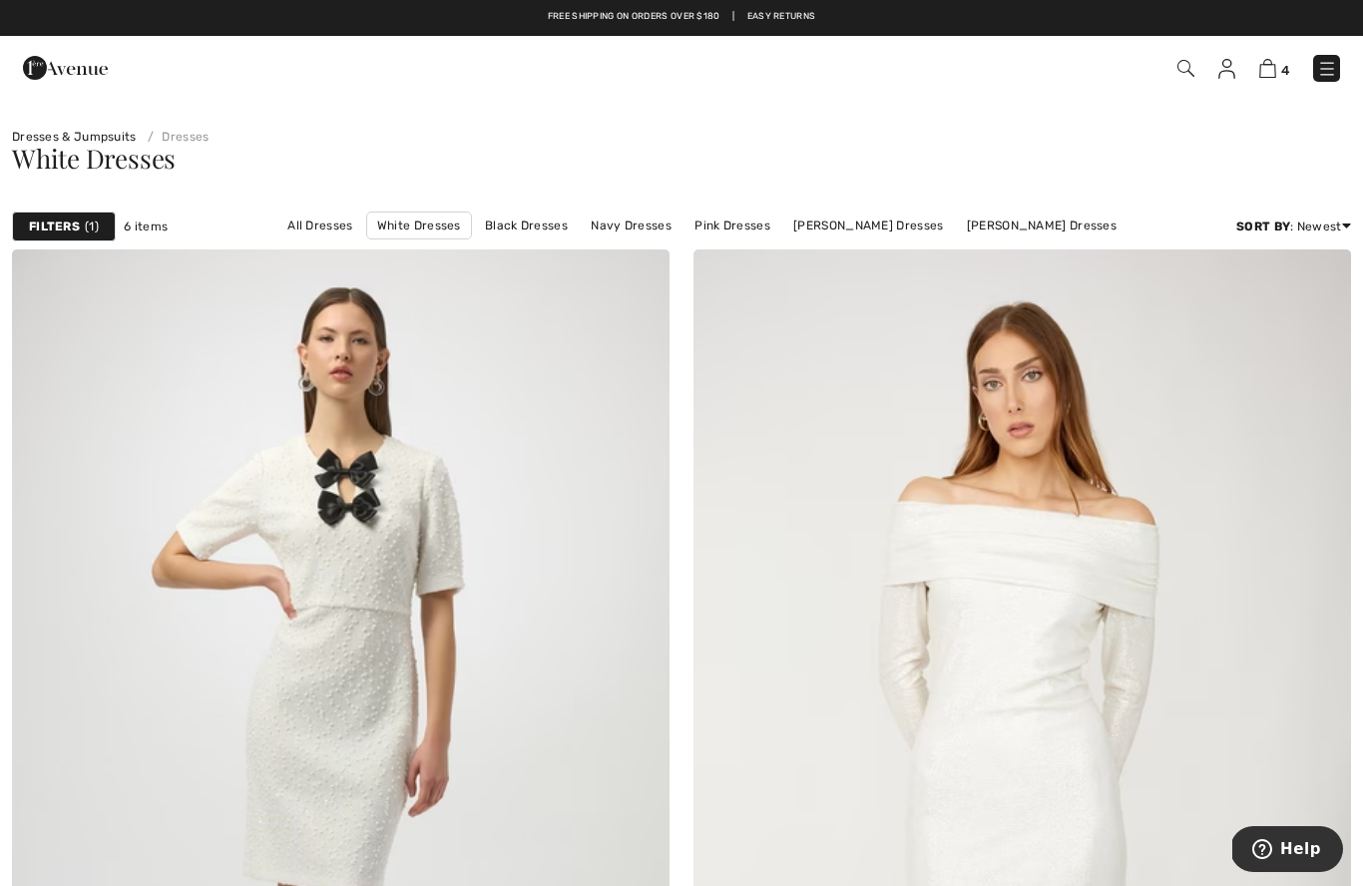
click at [73, 230] on strong "Filters" at bounding box center [54, 226] width 51 height 18
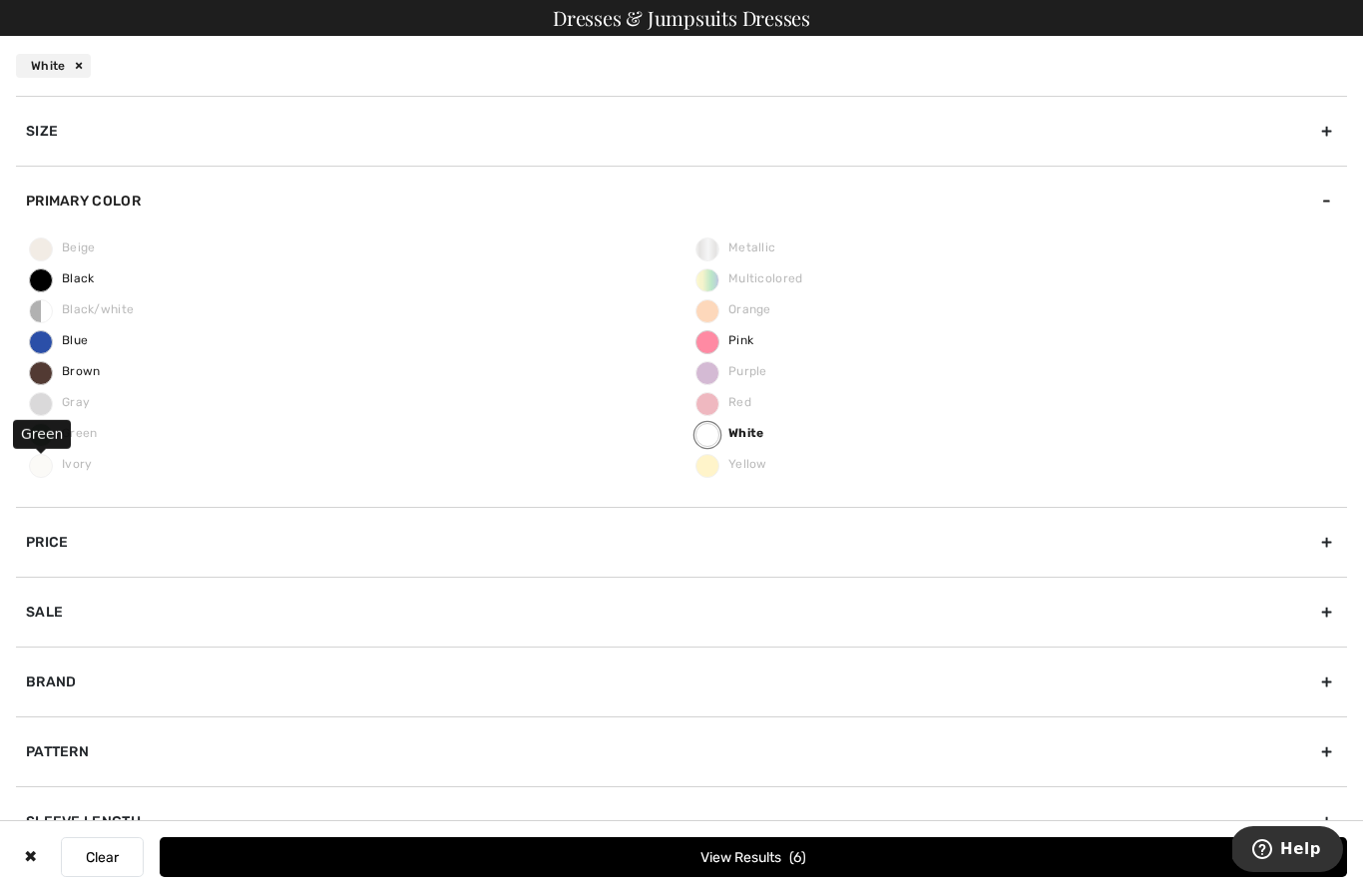
click at [34, 433] on span "Green" at bounding box center [64, 433] width 68 height 14
click at [30, 426] on span "Green" at bounding box center [64, 433] width 68 height 14
click at [806, 856] on span "6" at bounding box center [797, 857] width 17 height 17
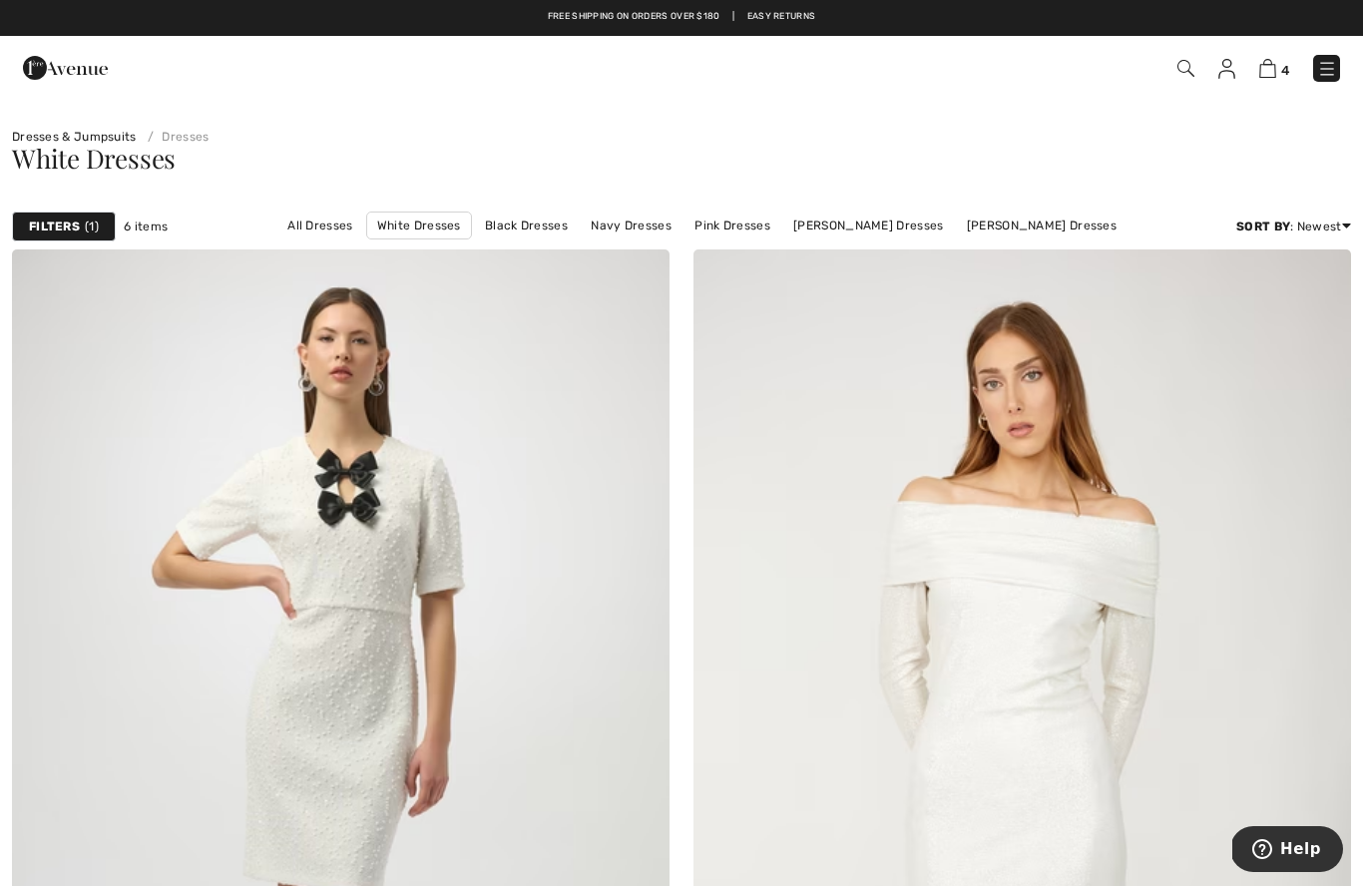
click at [73, 217] on strong "Filters" at bounding box center [54, 226] width 51 height 18
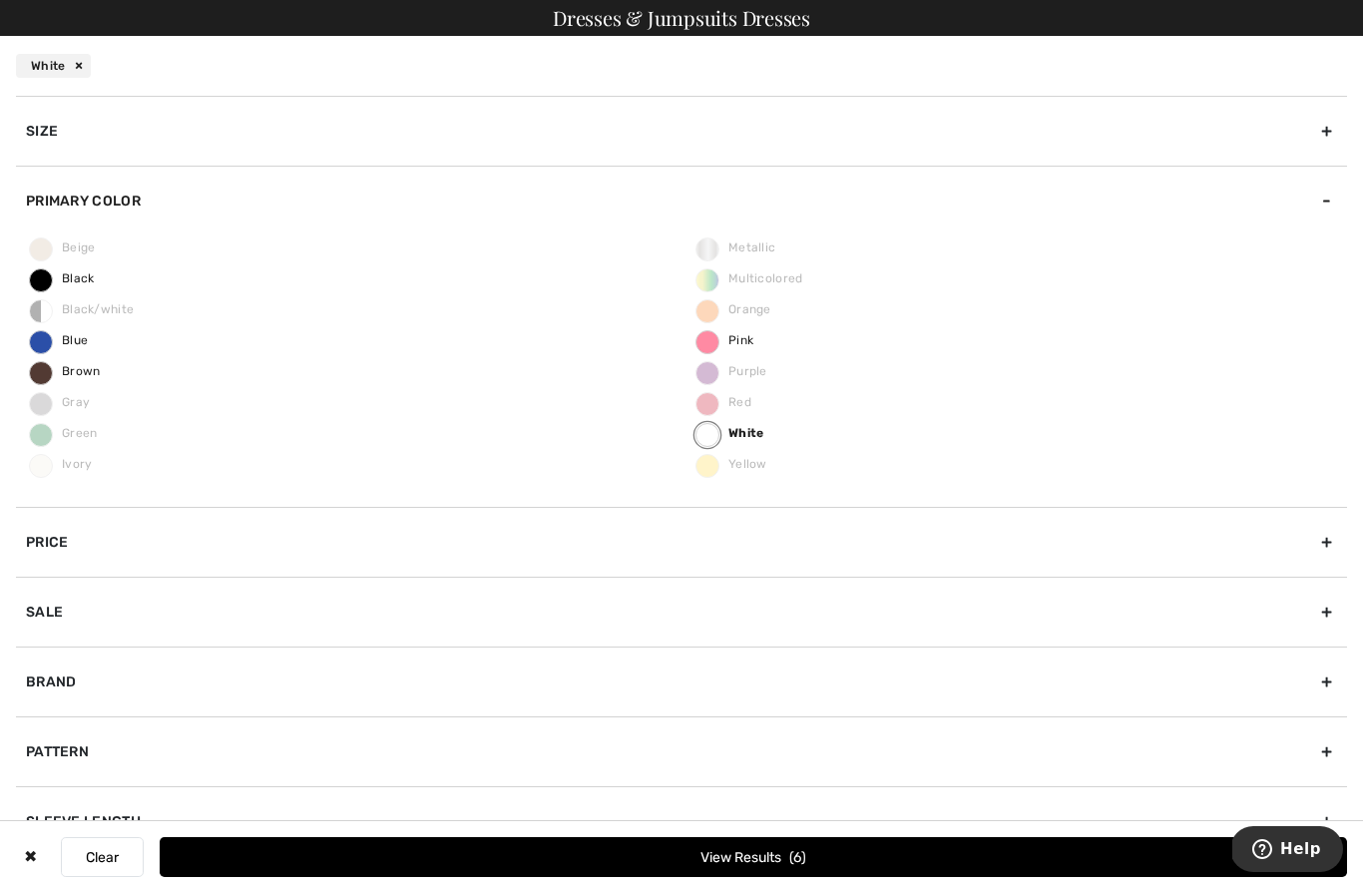
click at [65, 194] on div "Primary Color" at bounding box center [681, 201] width 1331 height 70
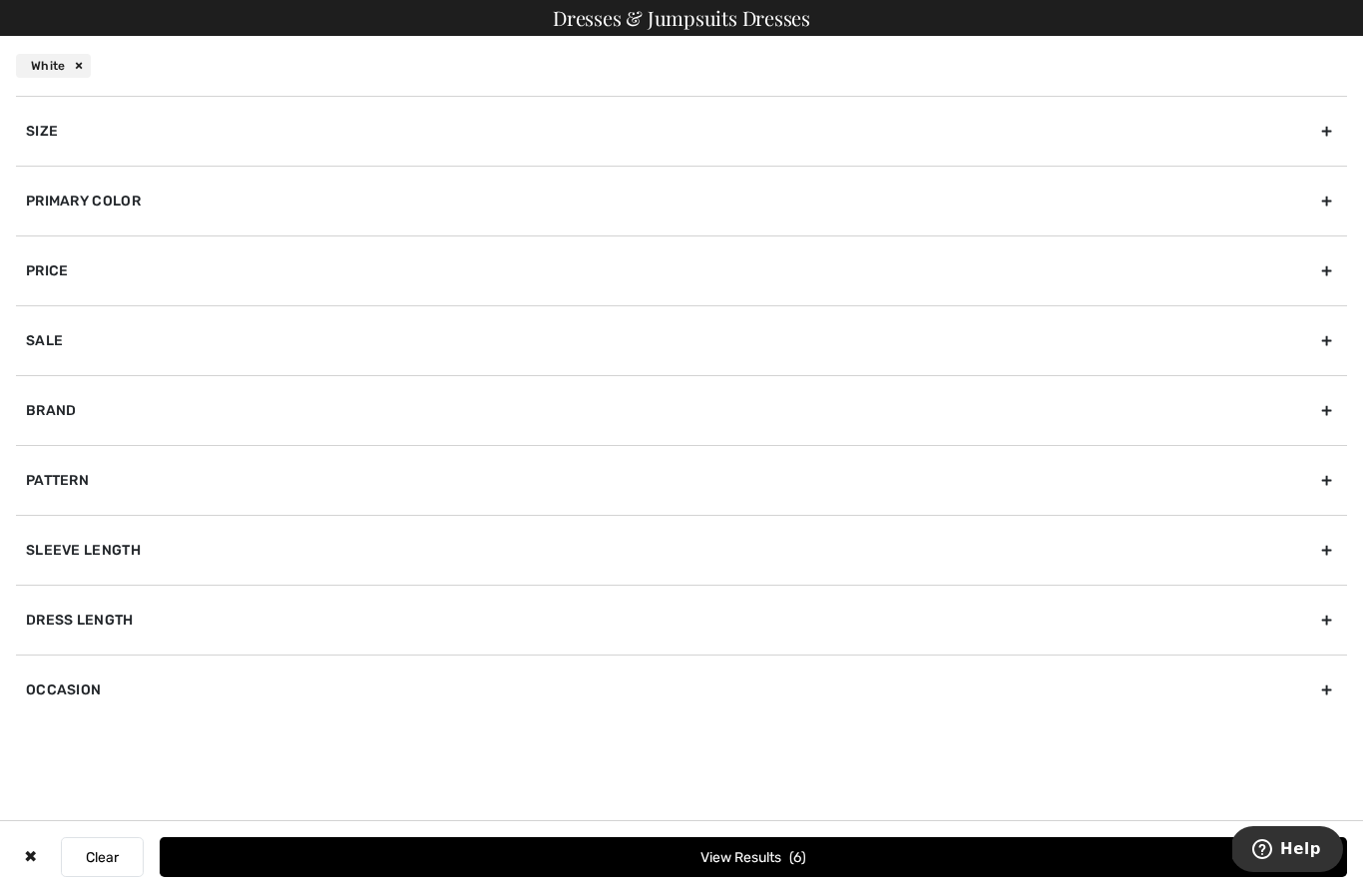
click at [74, 207] on div "Primary Color" at bounding box center [681, 201] width 1331 height 70
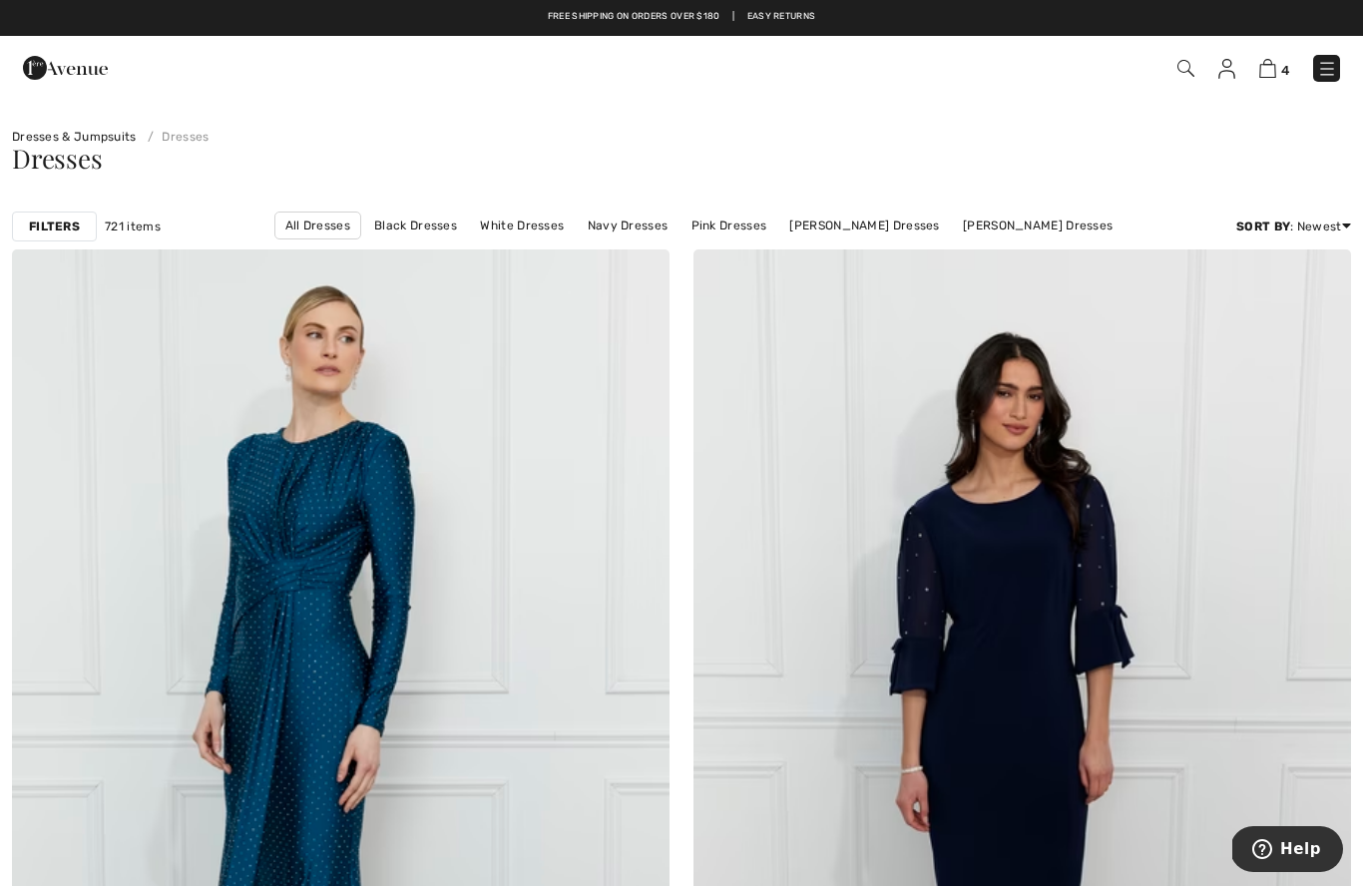
click at [274, 213] on link "All Dresses" at bounding box center [317, 226] width 87 height 28
click at [58, 229] on strong "Filters" at bounding box center [54, 226] width 51 height 18
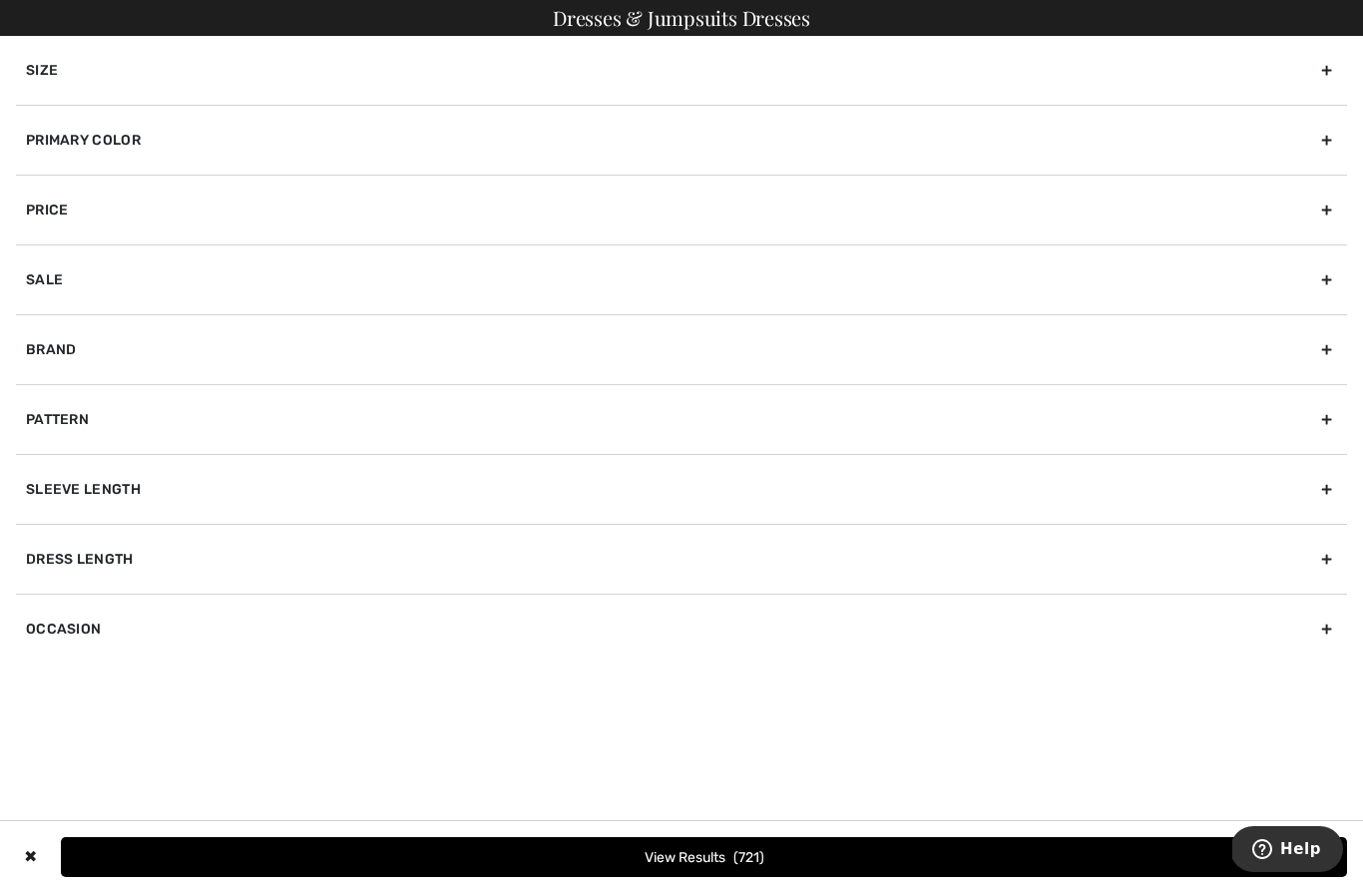
click at [139, 152] on div "Primary Color" at bounding box center [681, 140] width 1331 height 70
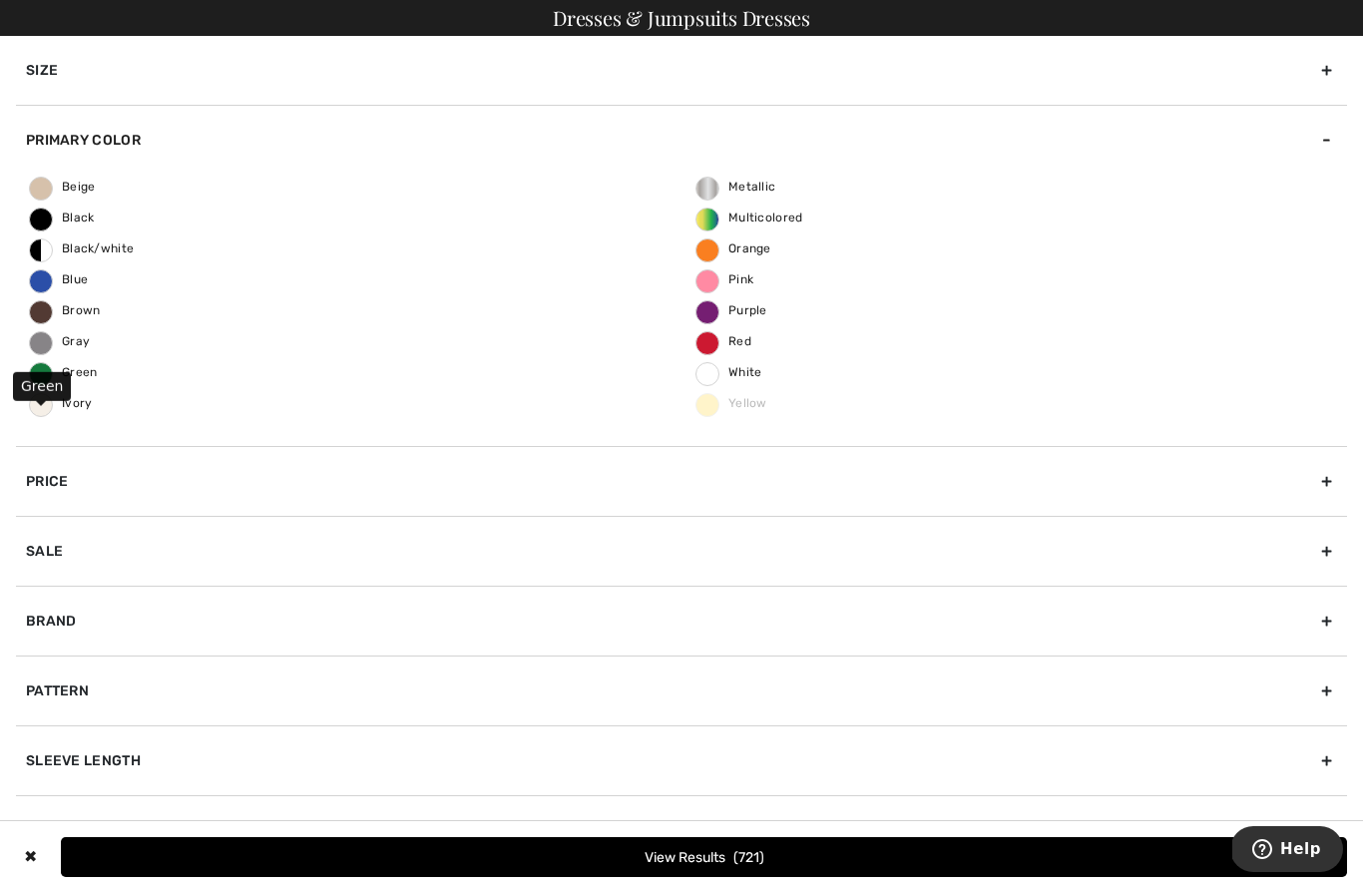
click at [32, 367] on span "Green" at bounding box center [64, 372] width 68 height 14
click at [0, 0] on input "Green" at bounding box center [0, 0] width 0 height 0
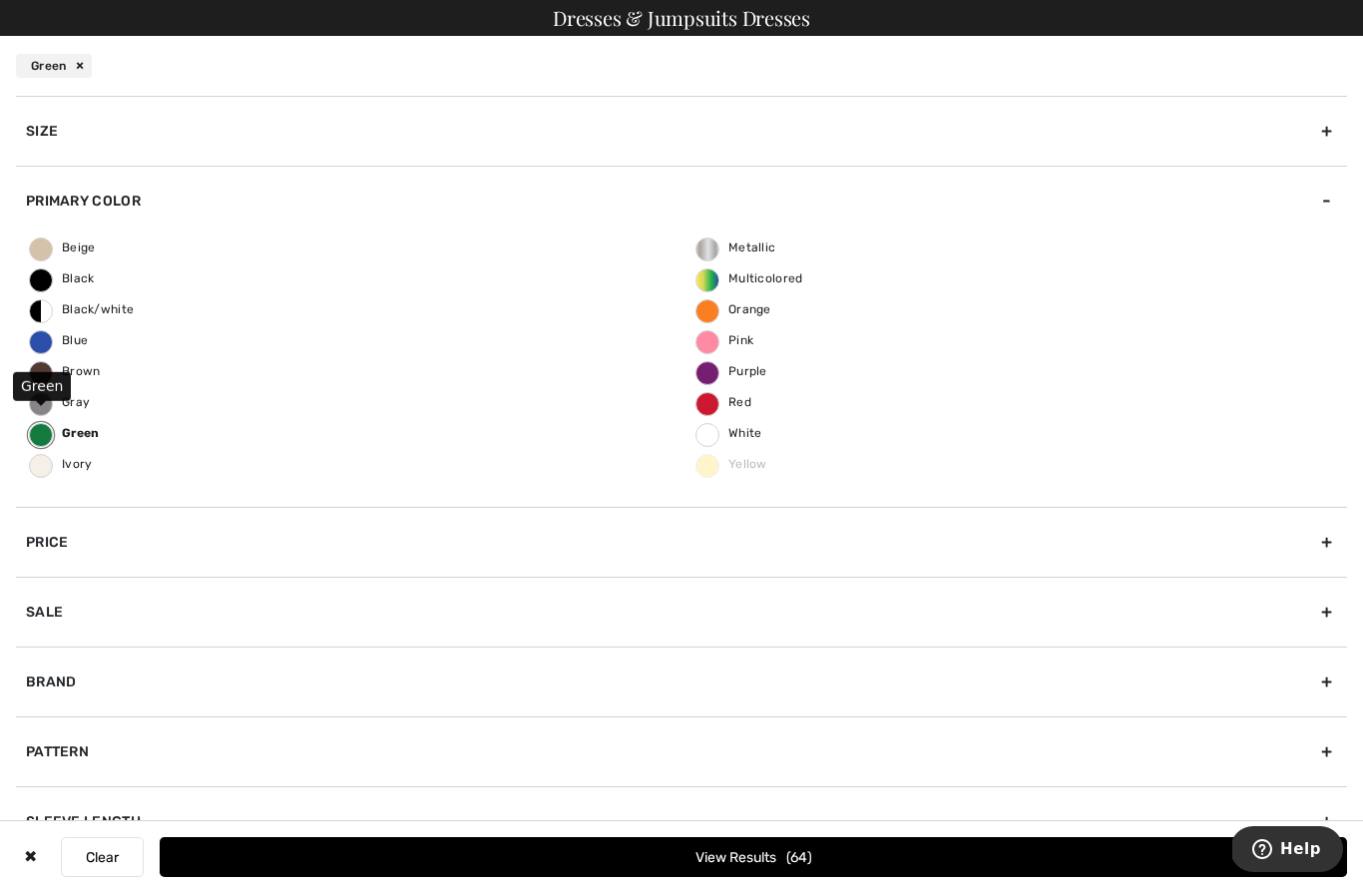
click at [756, 866] on button "View Results 64" at bounding box center [753, 857] width 1187 height 40
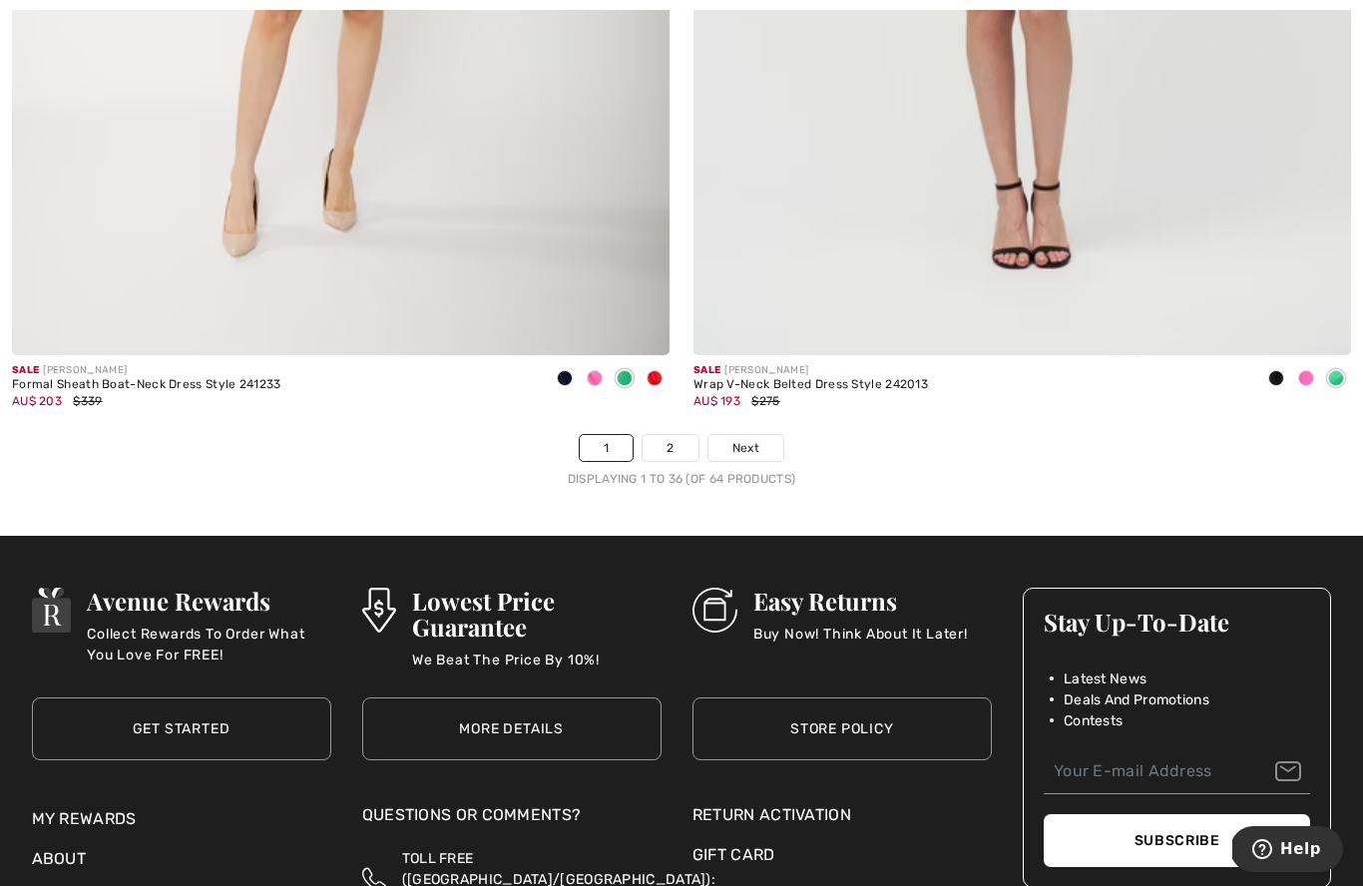
scroll to position [19404, 0]
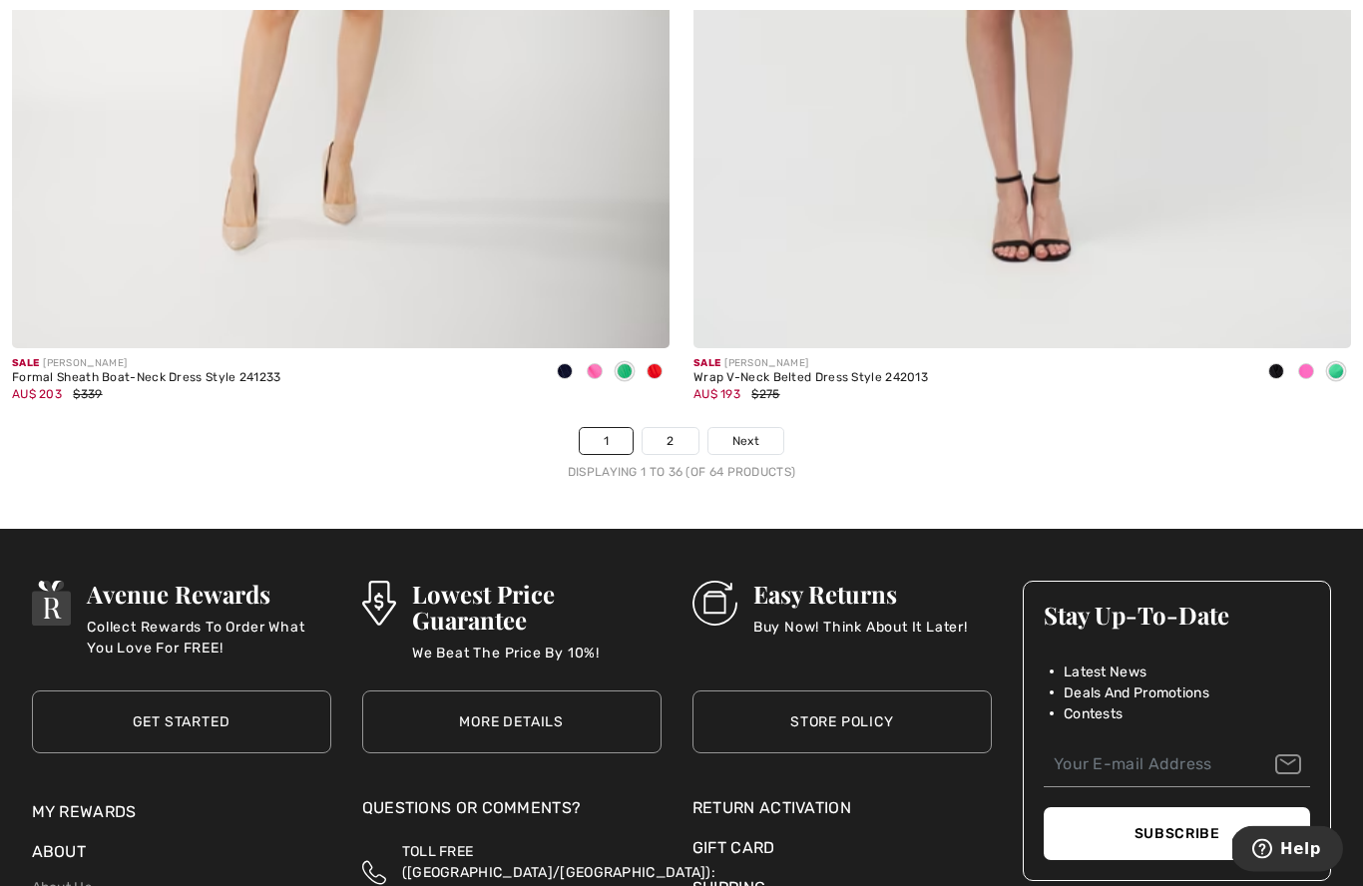
click at [764, 432] on link "Next" at bounding box center [745, 442] width 75 height 26
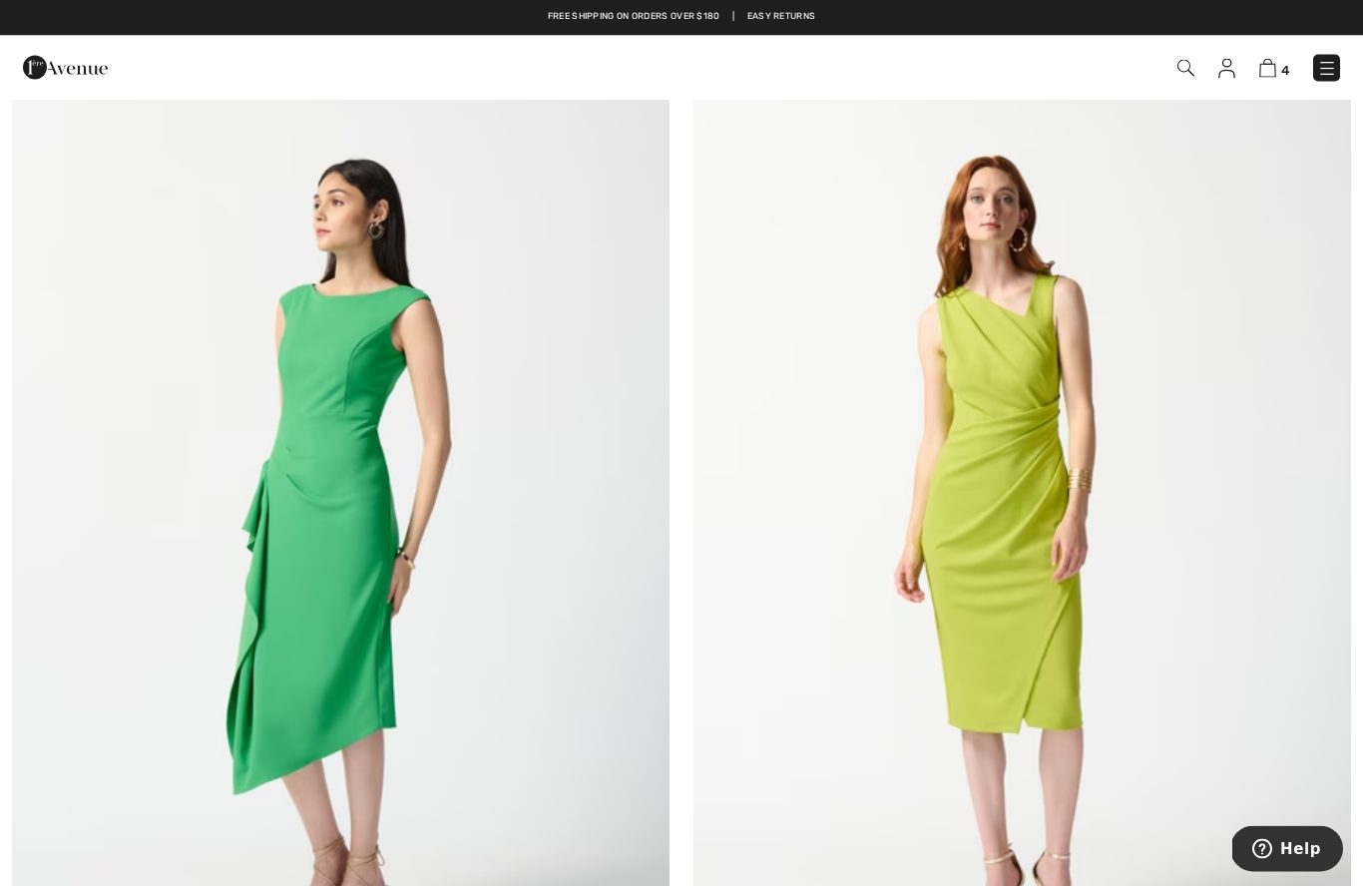
scroll to position [2312, 0]
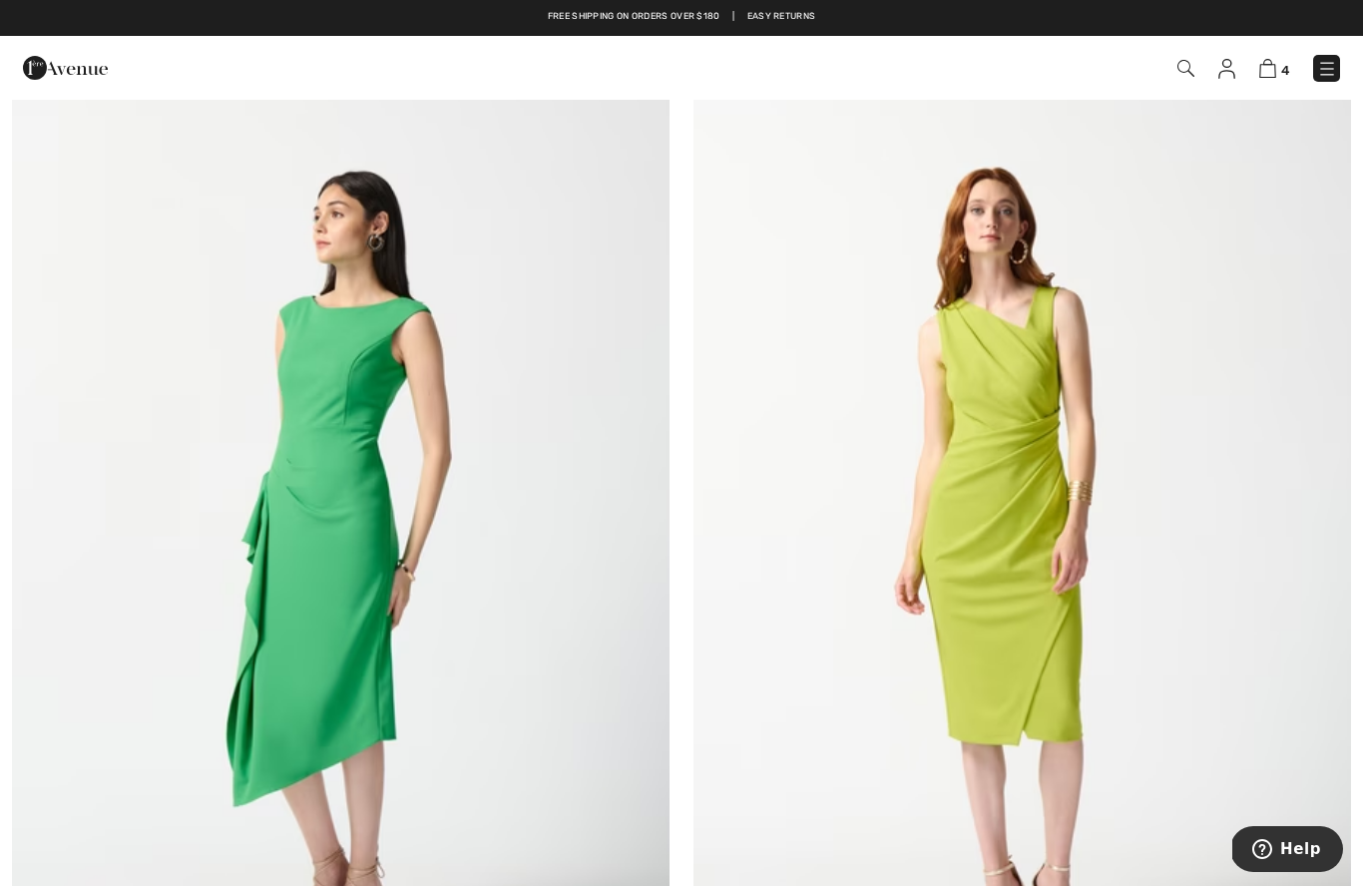
click at [1192, 67] on img at bounding box center [1185, 68] width 17 height 17
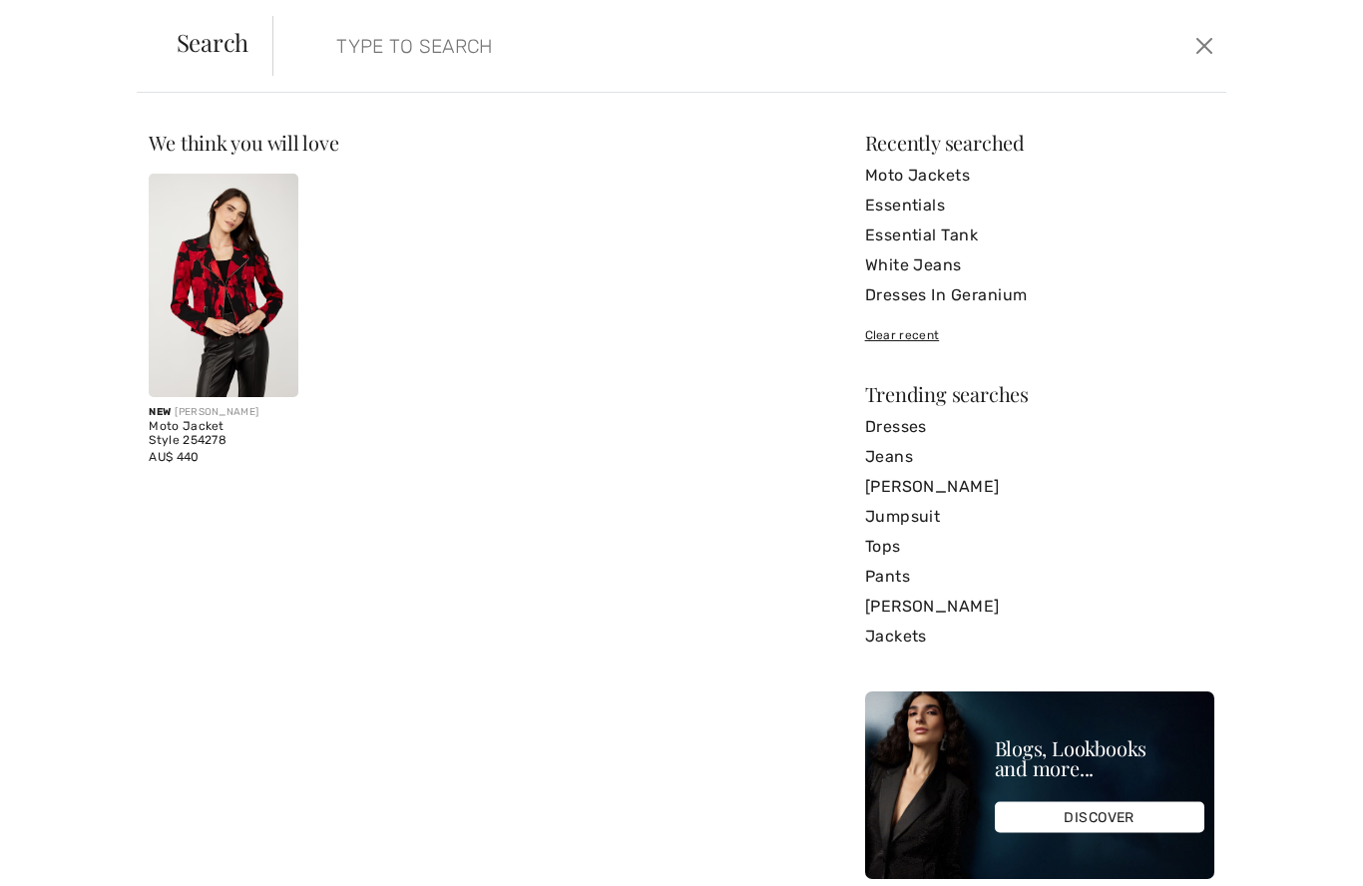
click at [410, 34] on input "search" at bounding box center [646, 46] width 650 height 60
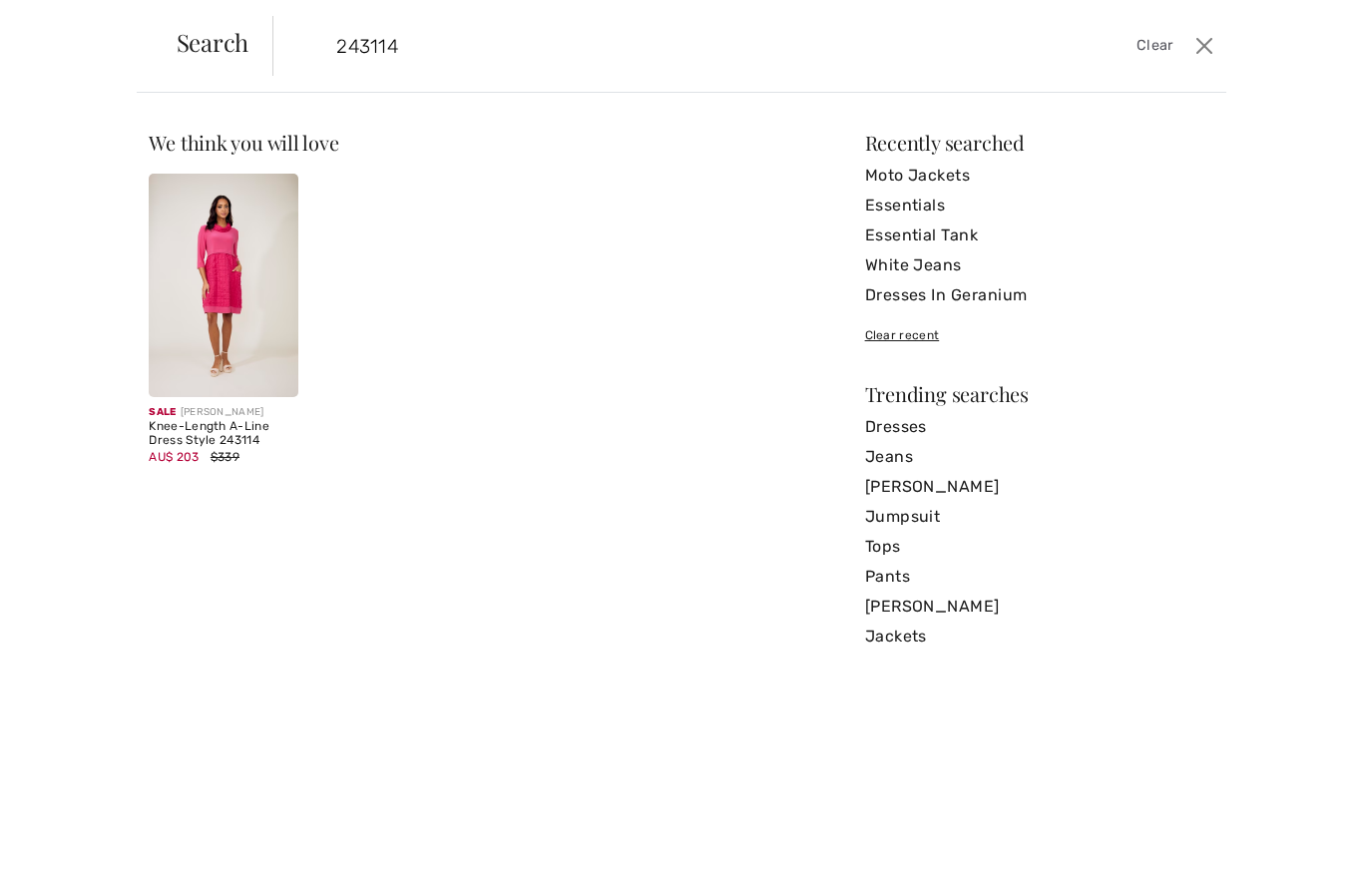
type input "243114"
click at [227, 262] on img at bounding box center [223, 285] width 149 height 223
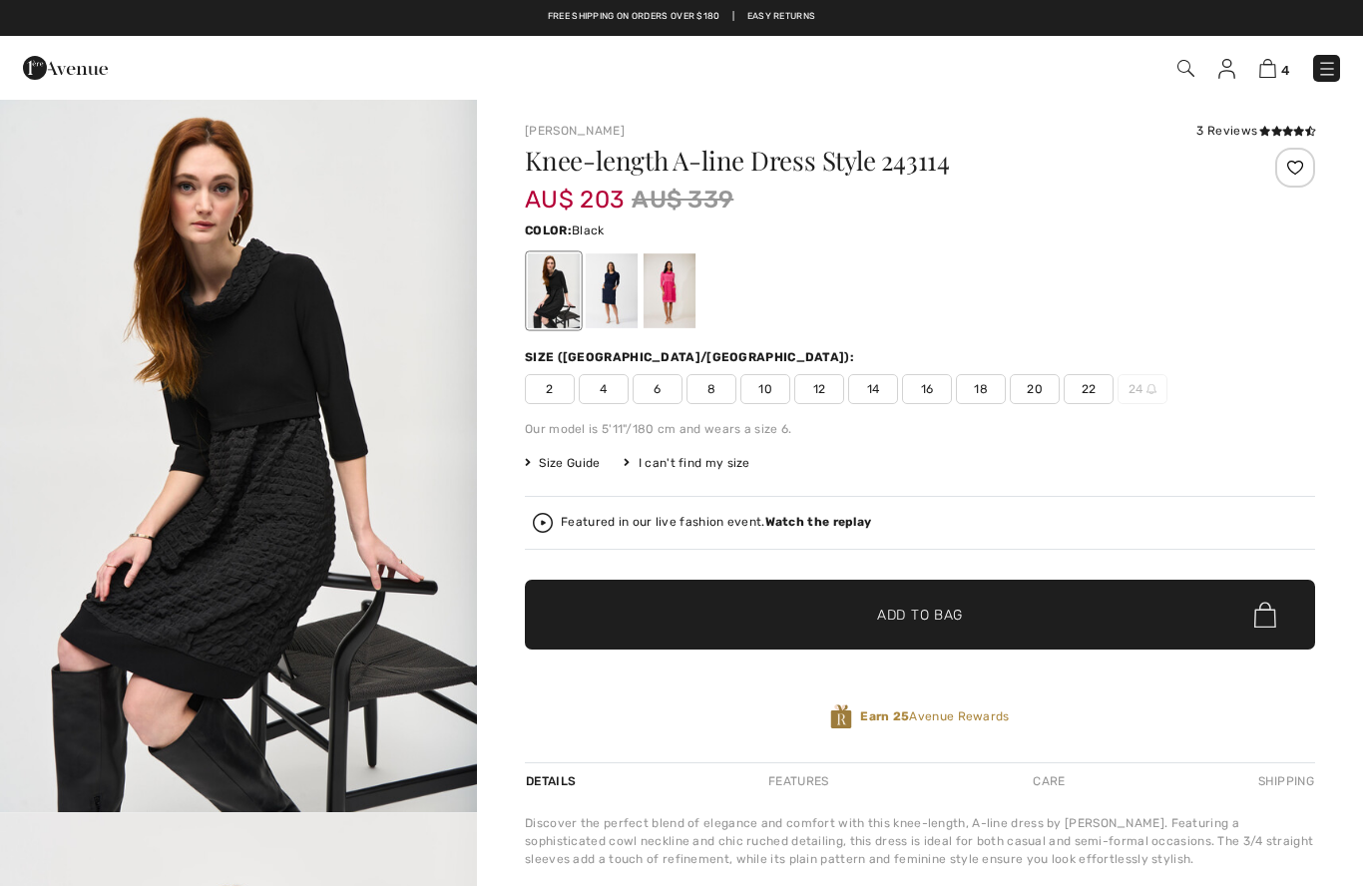
checkbox input "true"
click at [876, 382] on span "14" at bounding box center [873, 389] width 50 height 30
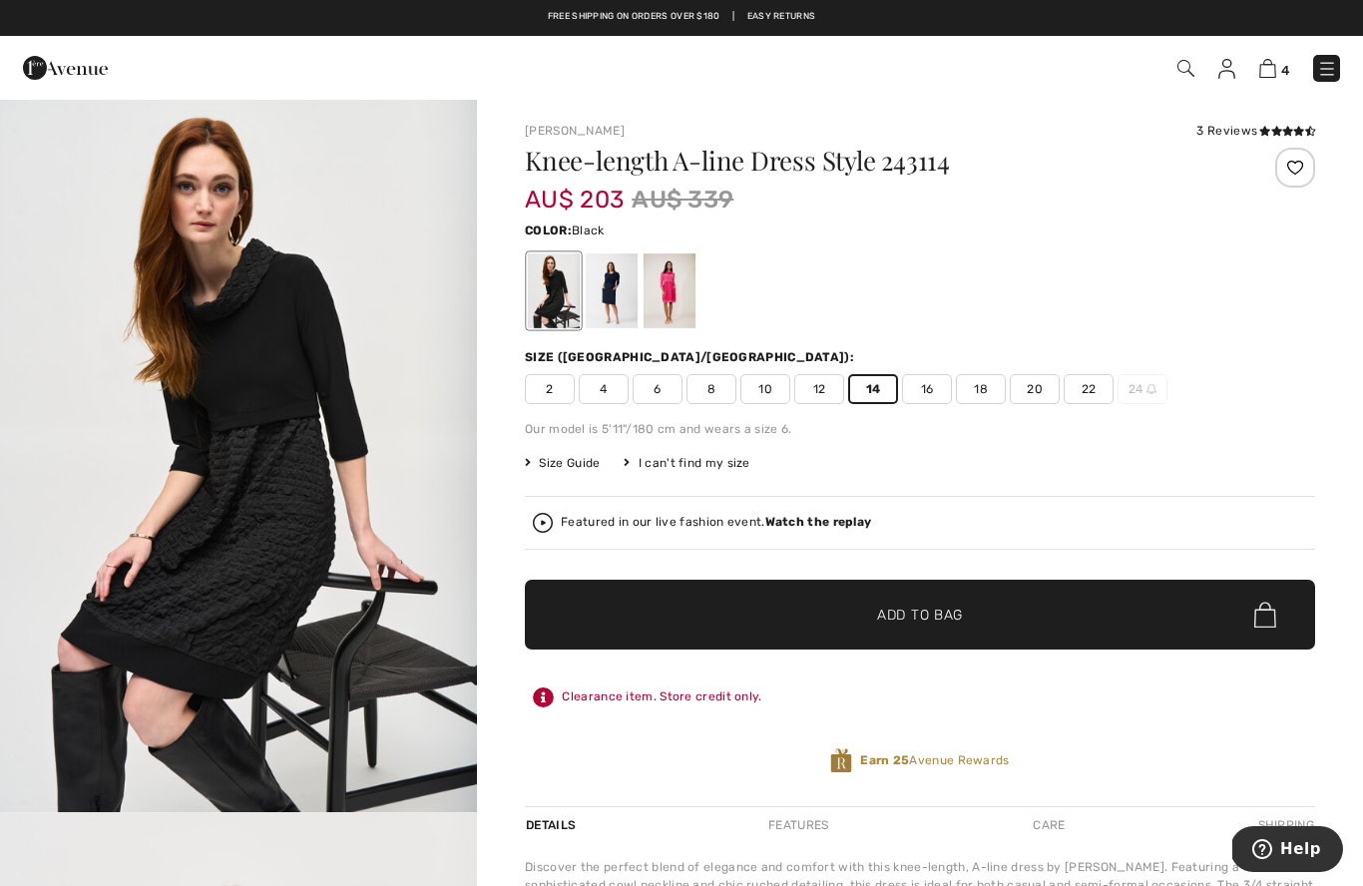
click at [929, 404] on div "Knee-length A-line Dress Style 243114 AU$ 203 AU$ 339 Color: Black Size (CA/[GE…" at bounding box center [920, 477] width 790 height 658
click at [920, 399] on span "16" at bounding box center [927, 389] width 50 height 30
click at [615, 300] on div at bounding box center [612, 290] width 52 height 75
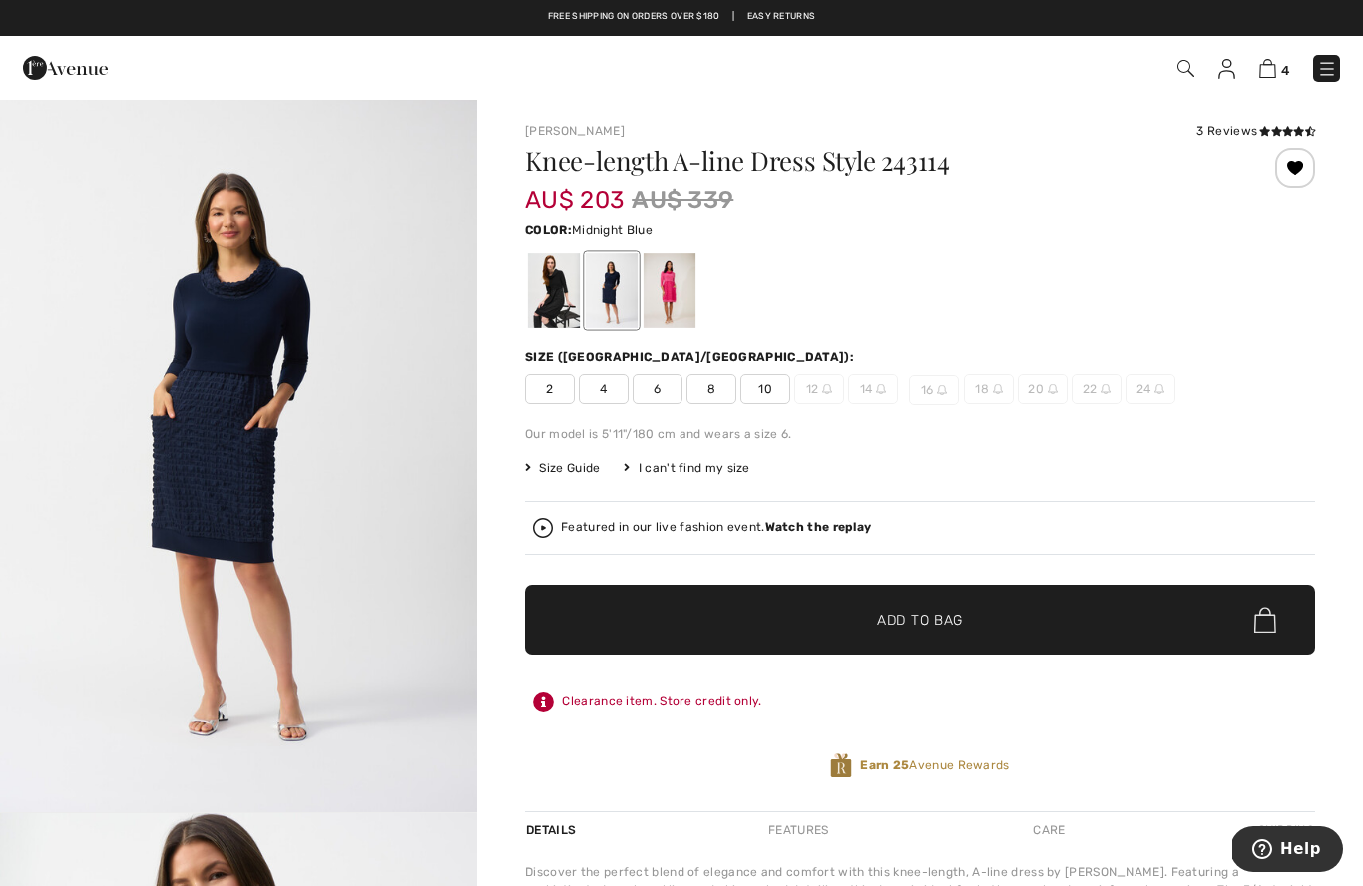
click at [824, 403] on span "12" at bounding box center [819, 389] width 50 height 30
click at [876, 392] on img at bounding box center [881, 389] width 10 height 10
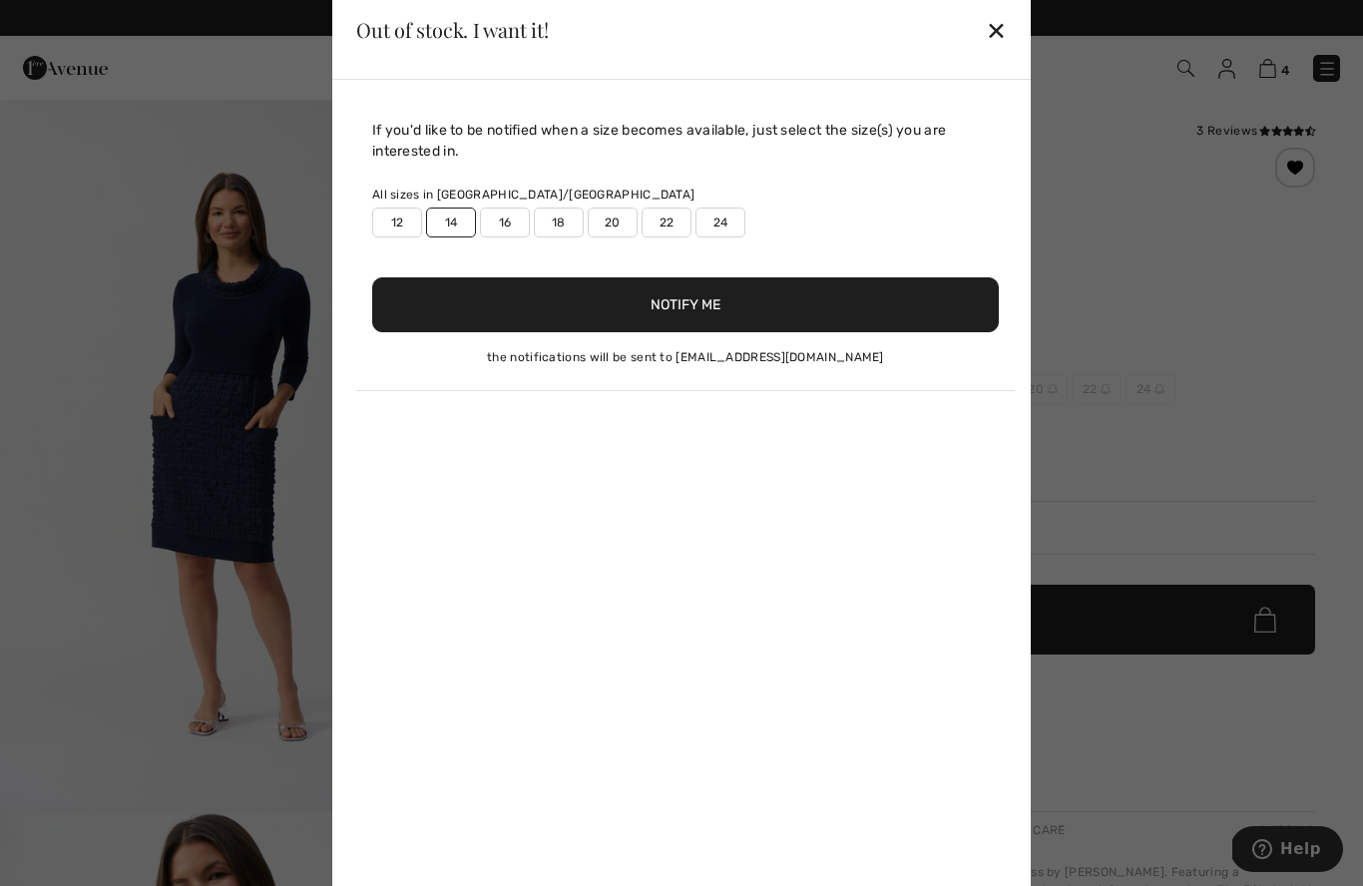
click at [1079, 267] on div at bounding box center [681, 443] width 1363 height 886
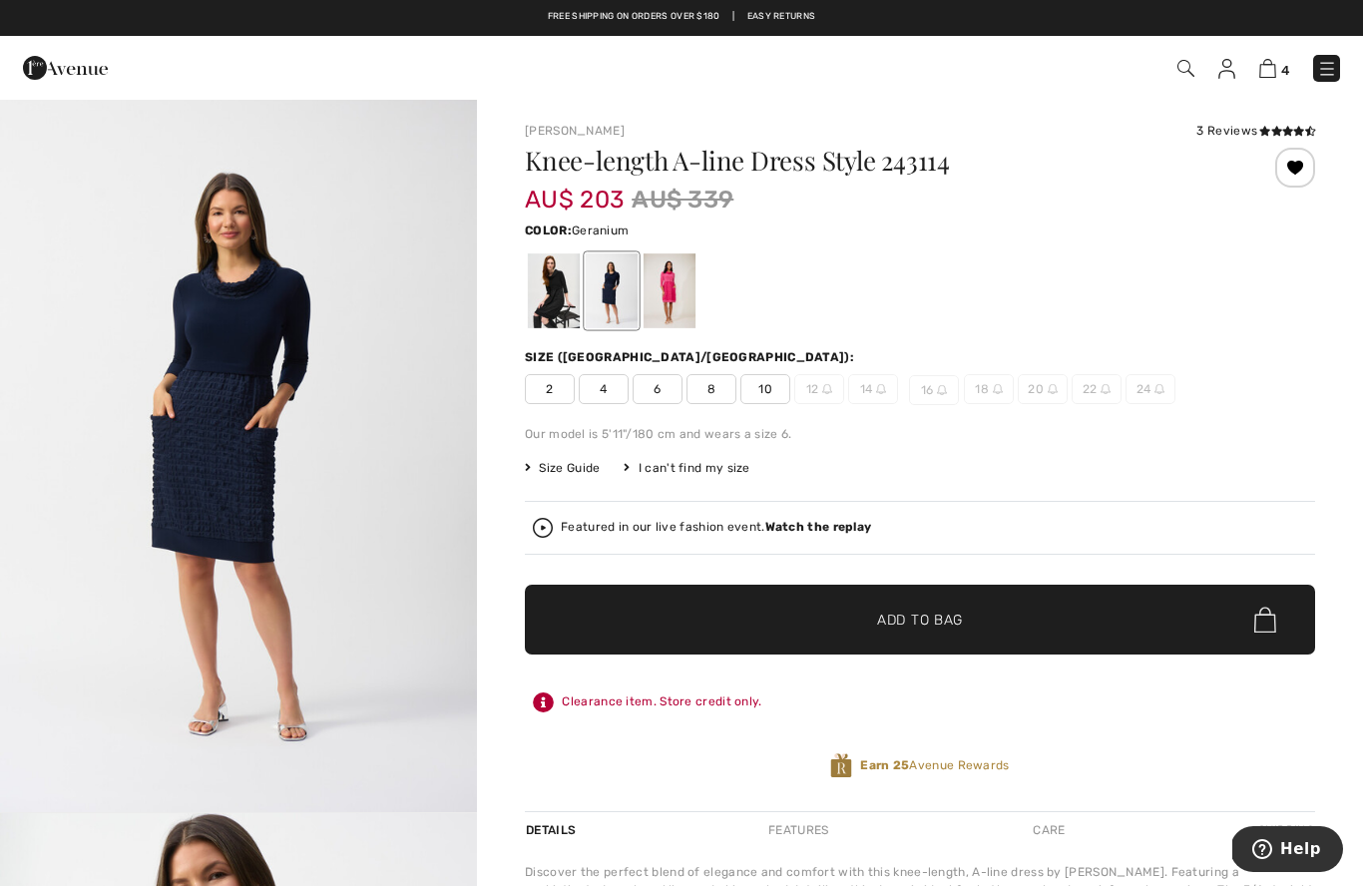
click at [674, 296] on div at bounding box center [670, 290] width 52 height 75
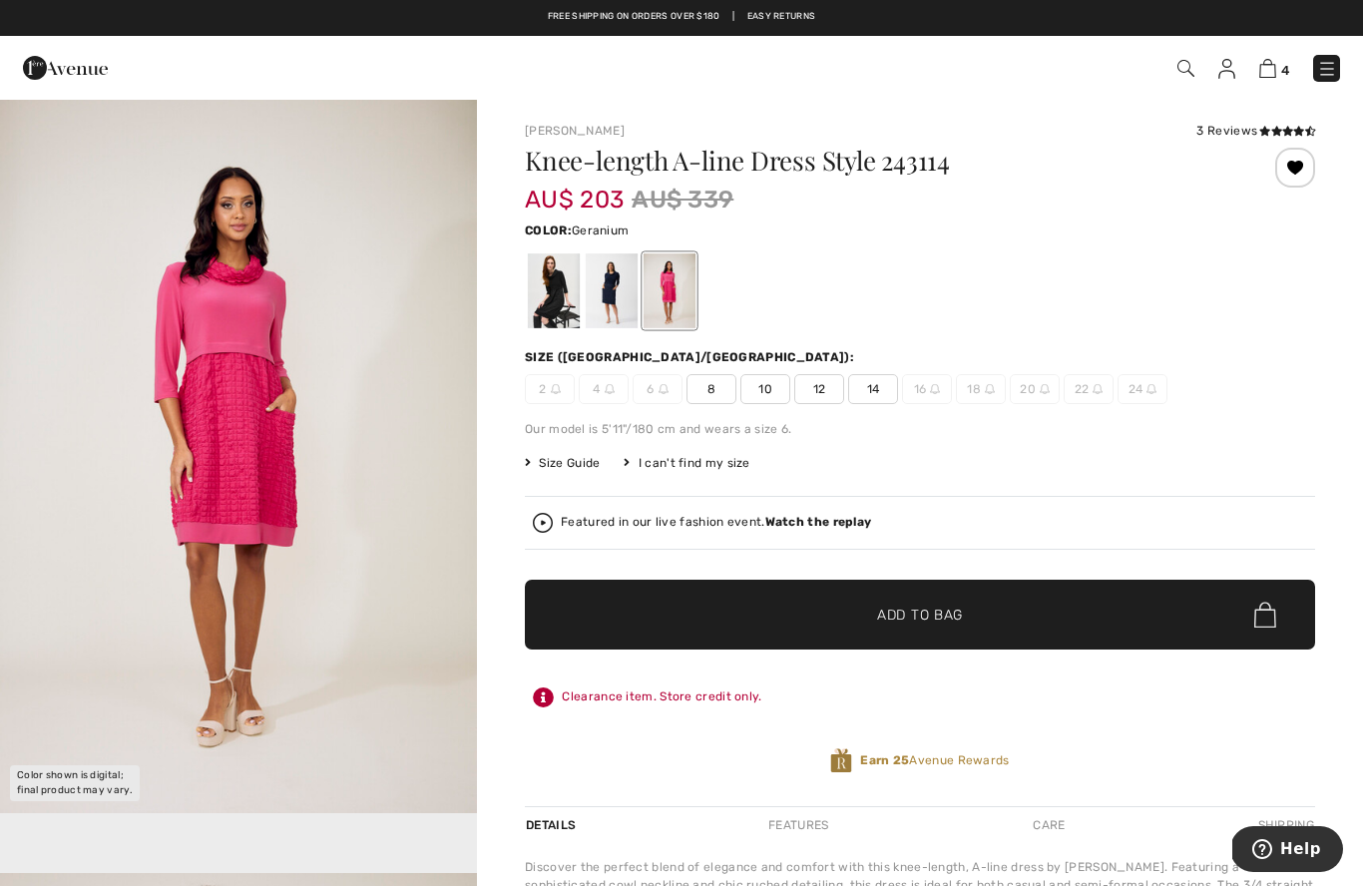
click at [815, 522] on strong "Watch the replay" at bounding box center [818, 522] width 107 height 14
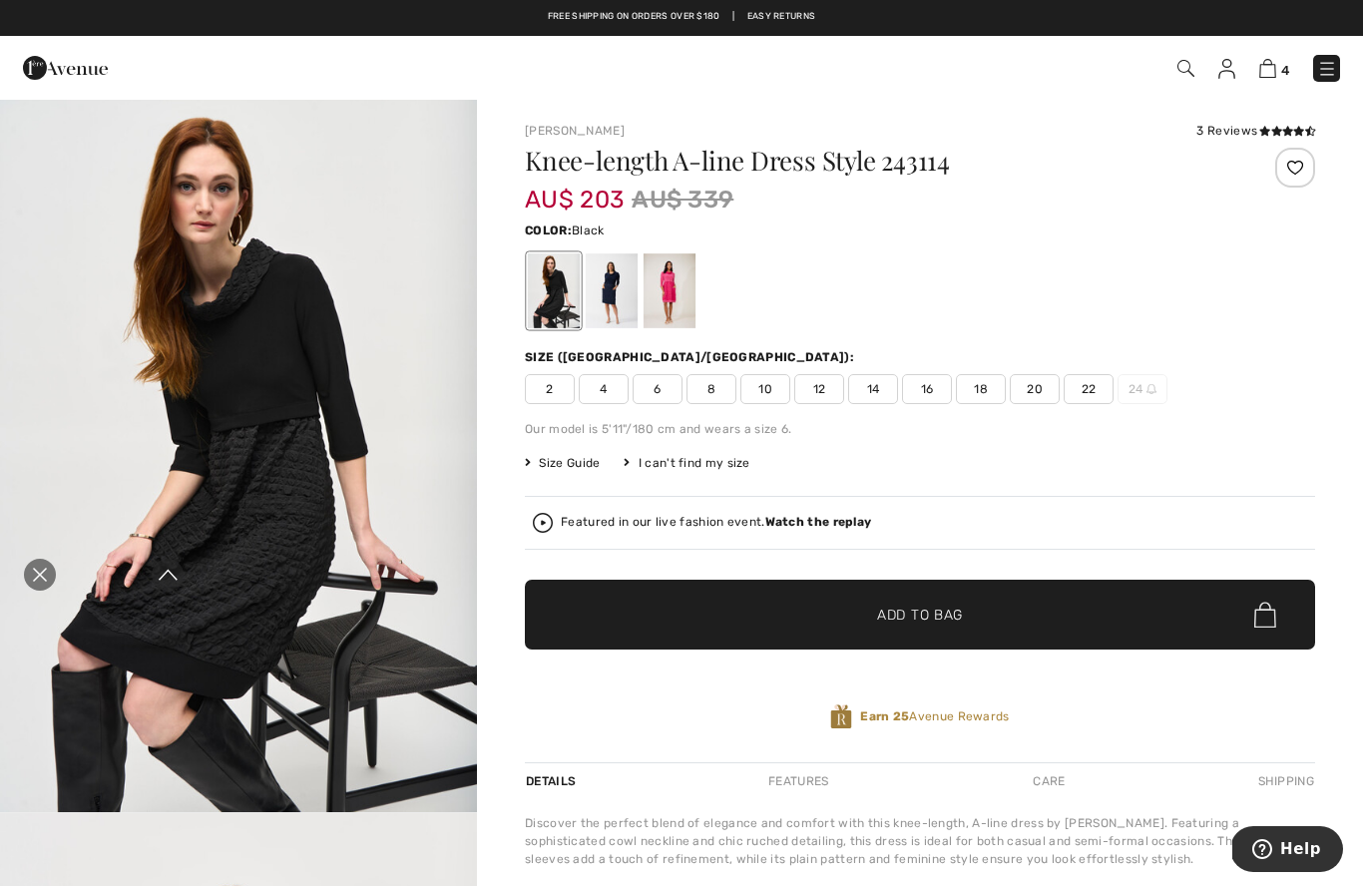
click at [42, 585] on icon "Close live curation" at bounding box center [40, 575] width 24 height 24
click at [611, 298] on div at bounding box center [612, 290] width 52 height 75
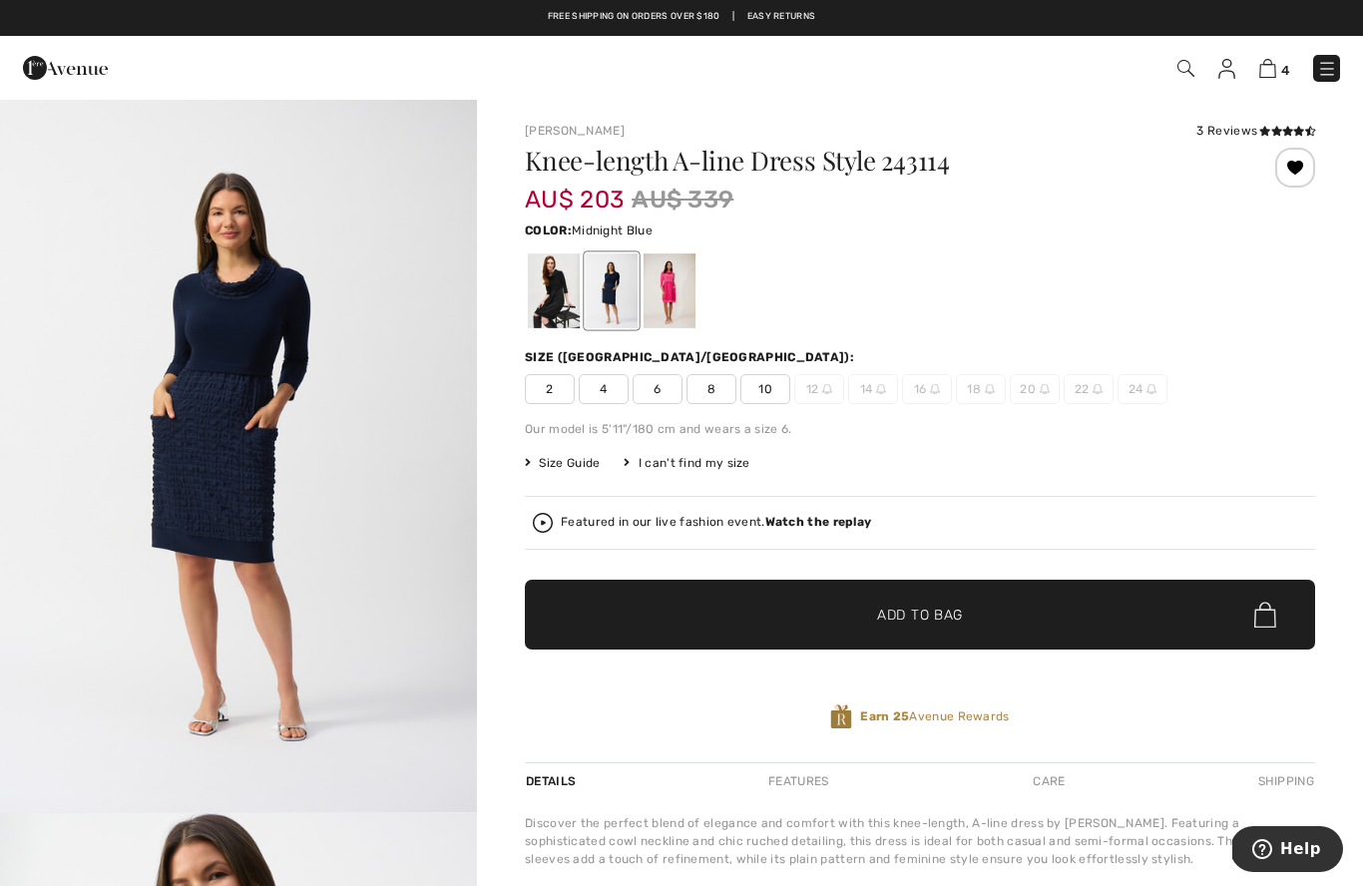
click at [677, 298] on div at bounding box center [670, 290] width 52 height 75
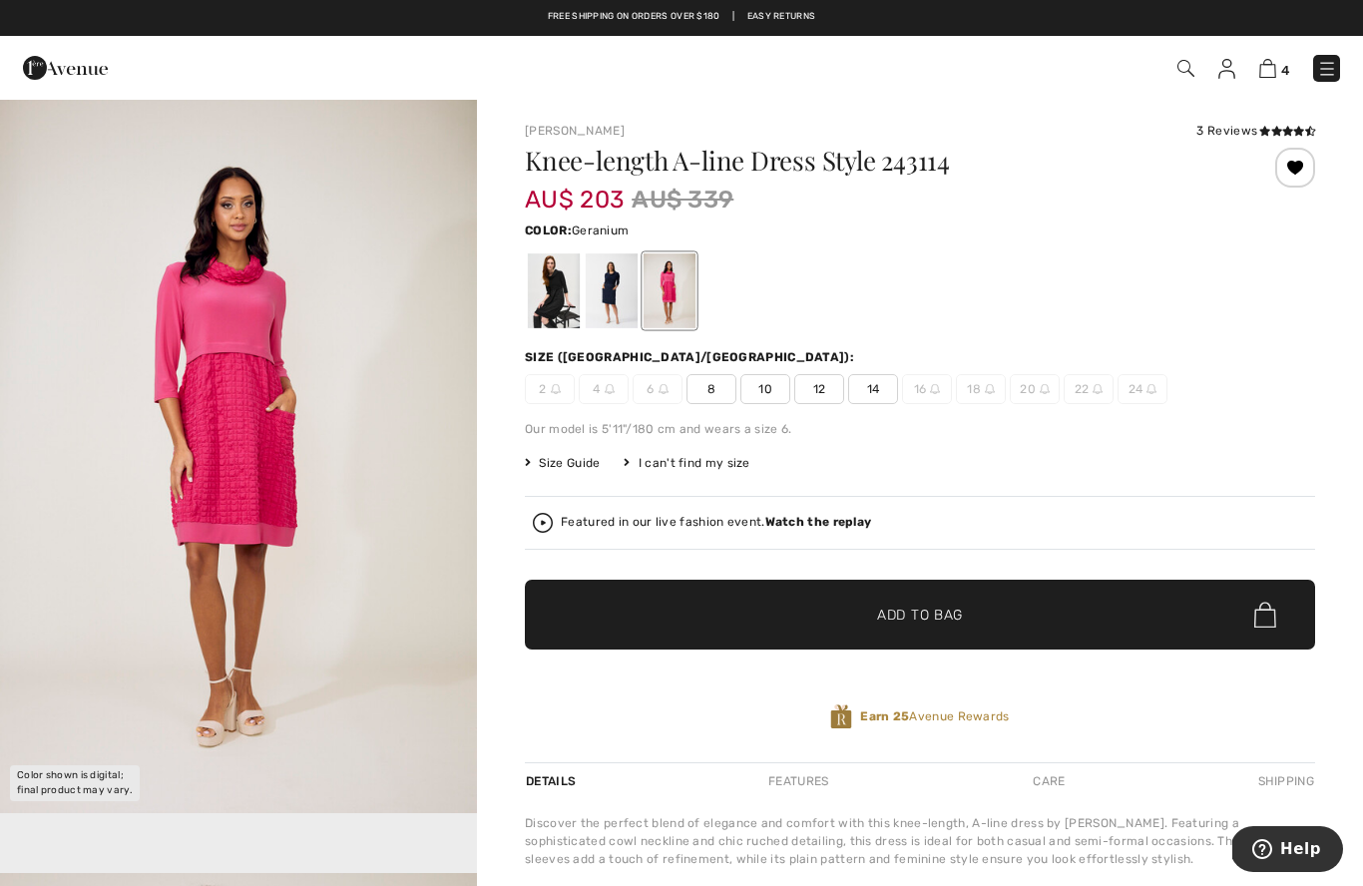
click at [864, 403] on span "14" at bounding box center [873, 389] width 50 height 30
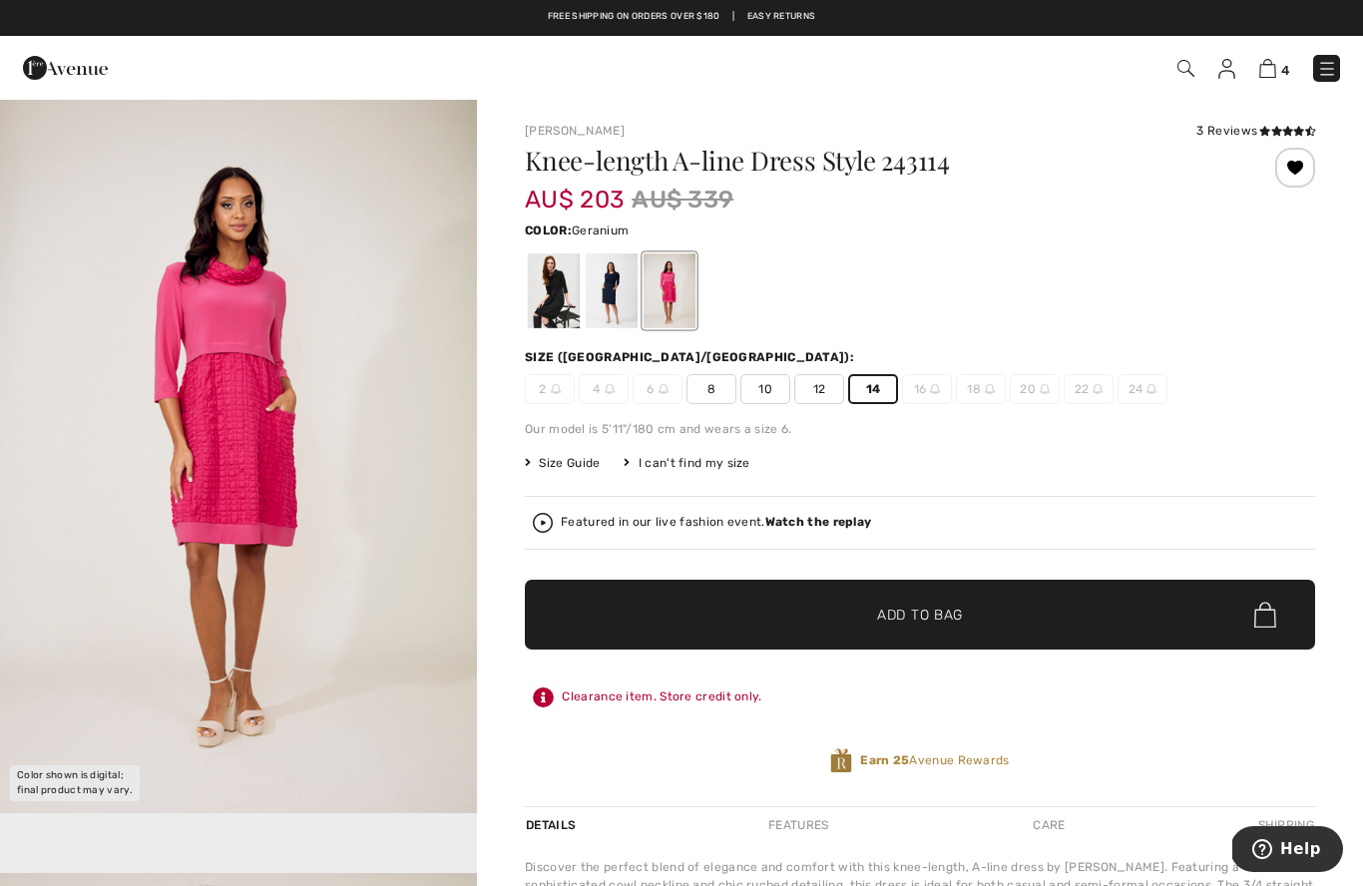
click at [1055, 627] on span "✔ Added to Bag Add to Bag" at bounding box center [920, 615] width 790 height 70
click at [1322, 73] on img at bounding box center [1327, 69] width 20 height 20
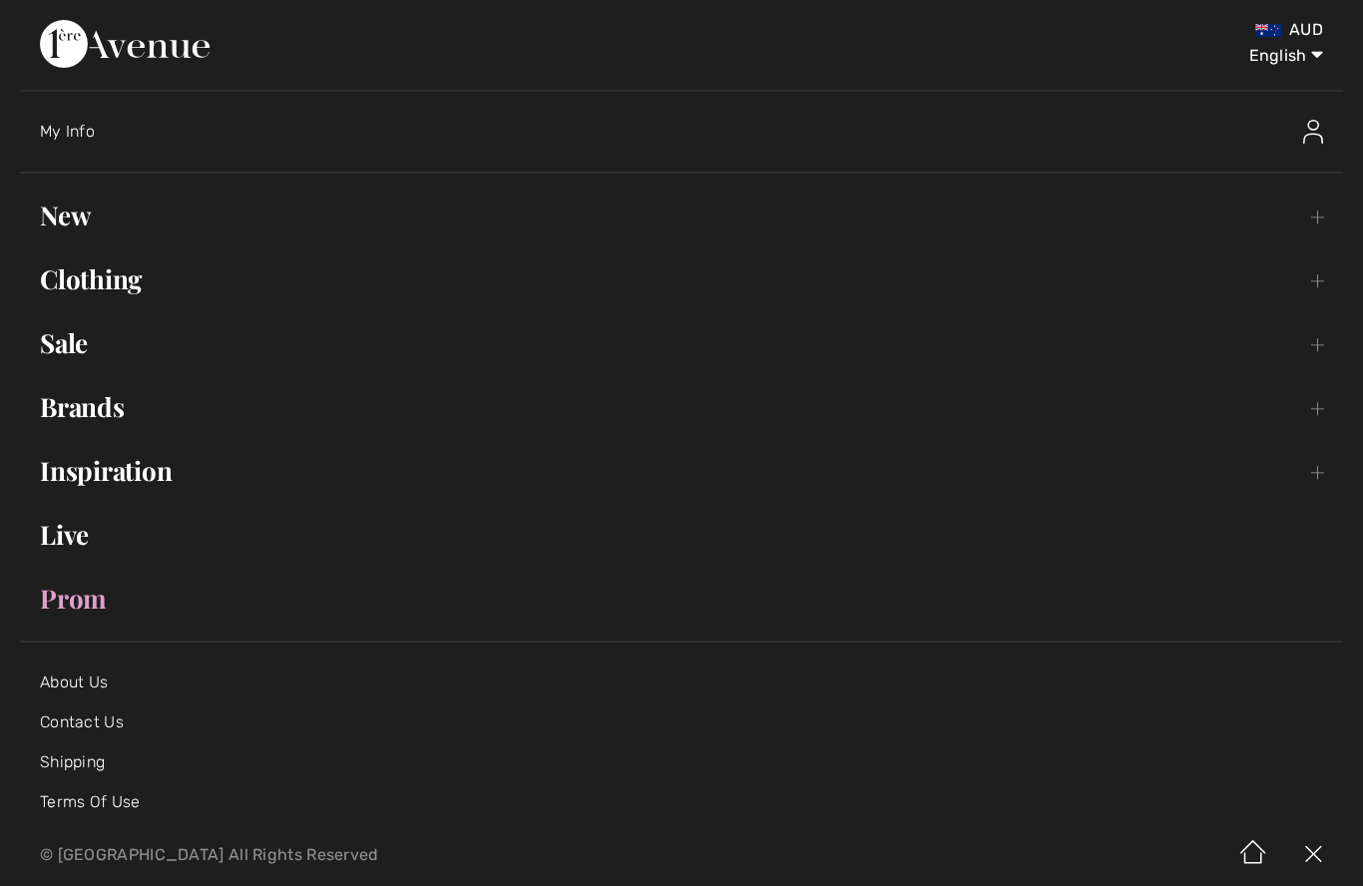
click at [58, 335] on link "Sale Toggle submenu" at bounding box center [681, 343] width 1323 height 44
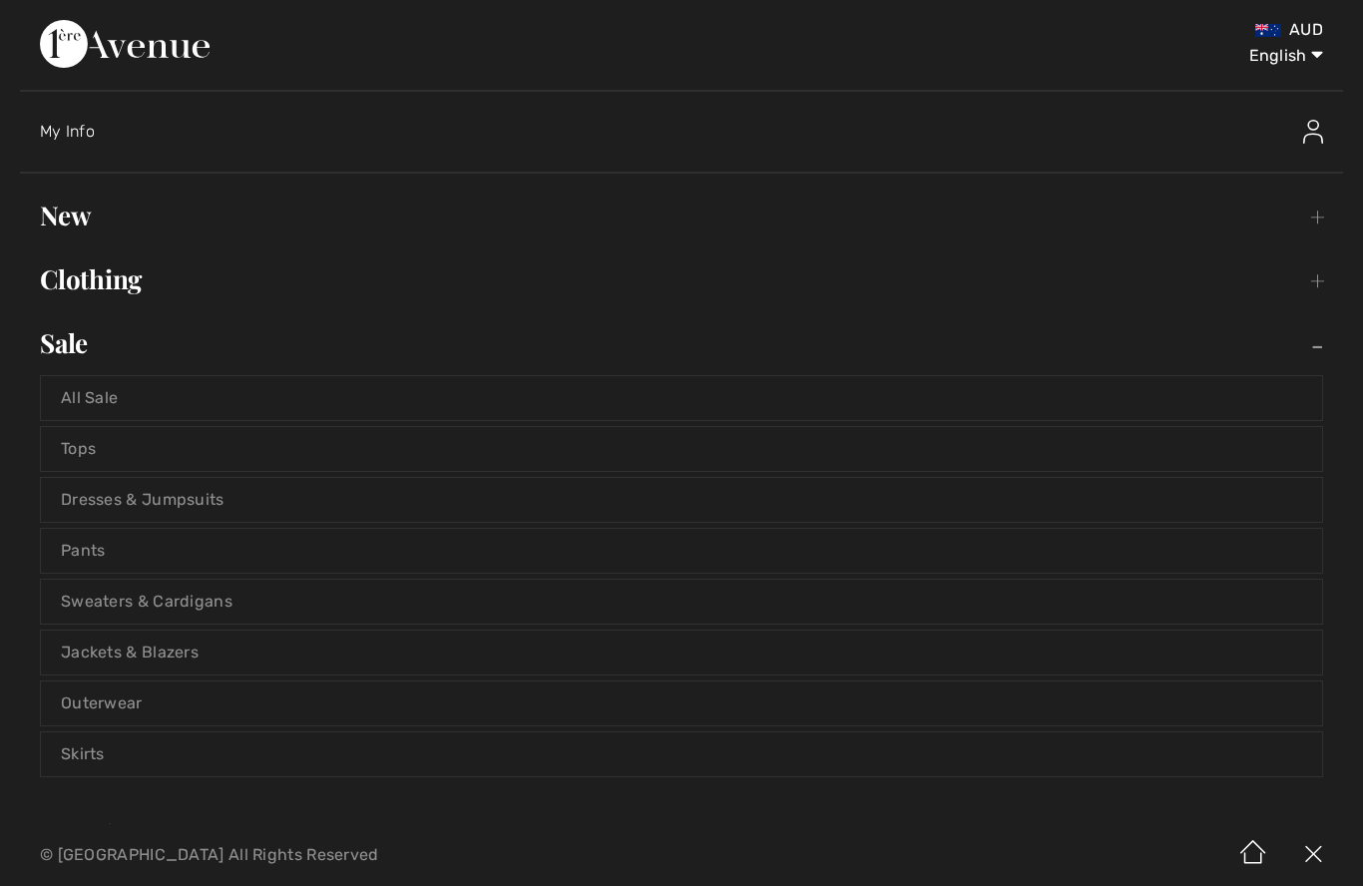
click at [66, 384] on link "All Sale" at bounding box center [681, 398] width 1281 height 44
